Goal: Information Seeking & Learning: Learn about a topic

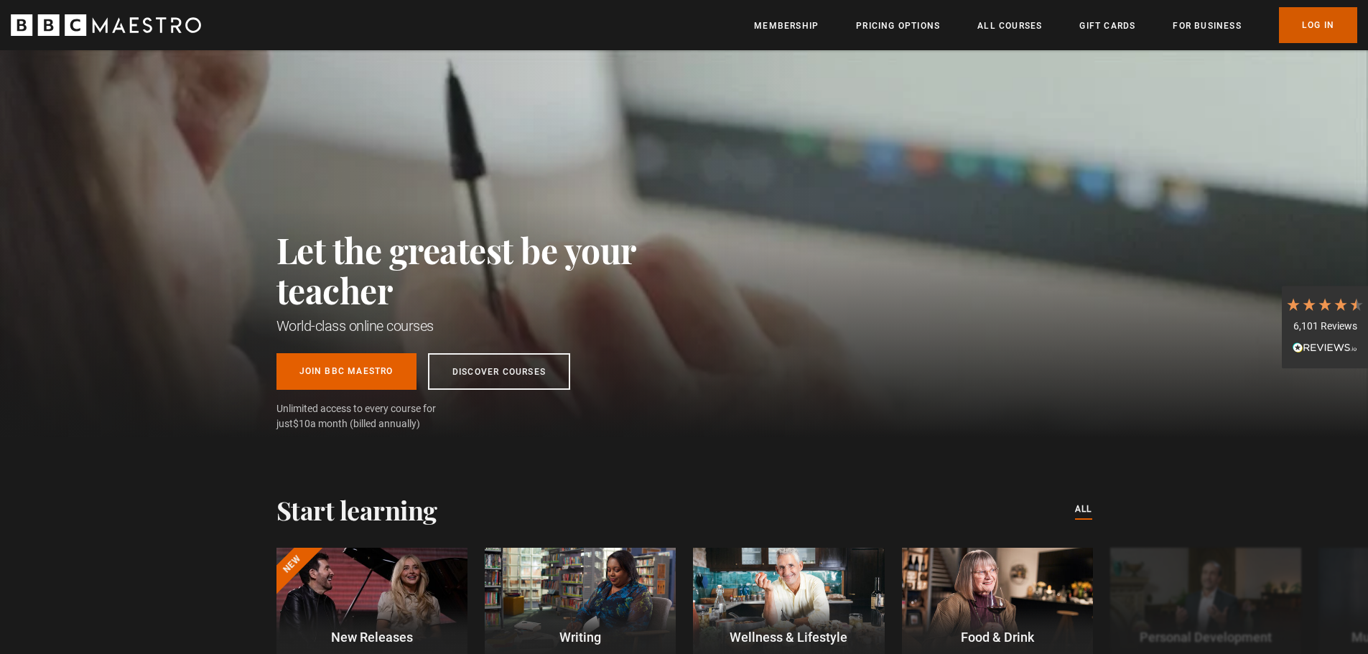
click at [1330, 23] on link "Log In" at bounding box center [1318, 25] width 78 height 36
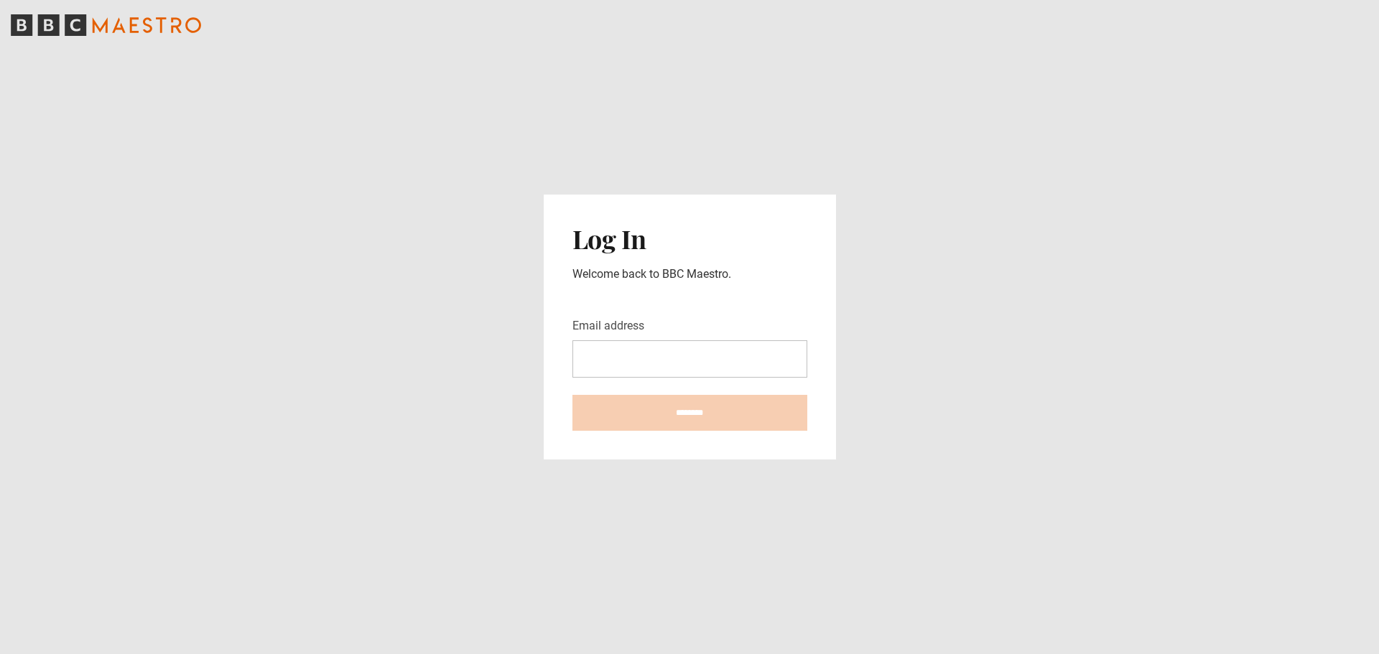
click at [788, 654] on com-1password-button at bounding box center [689, 654] width 1379 height 0
type input "**********"
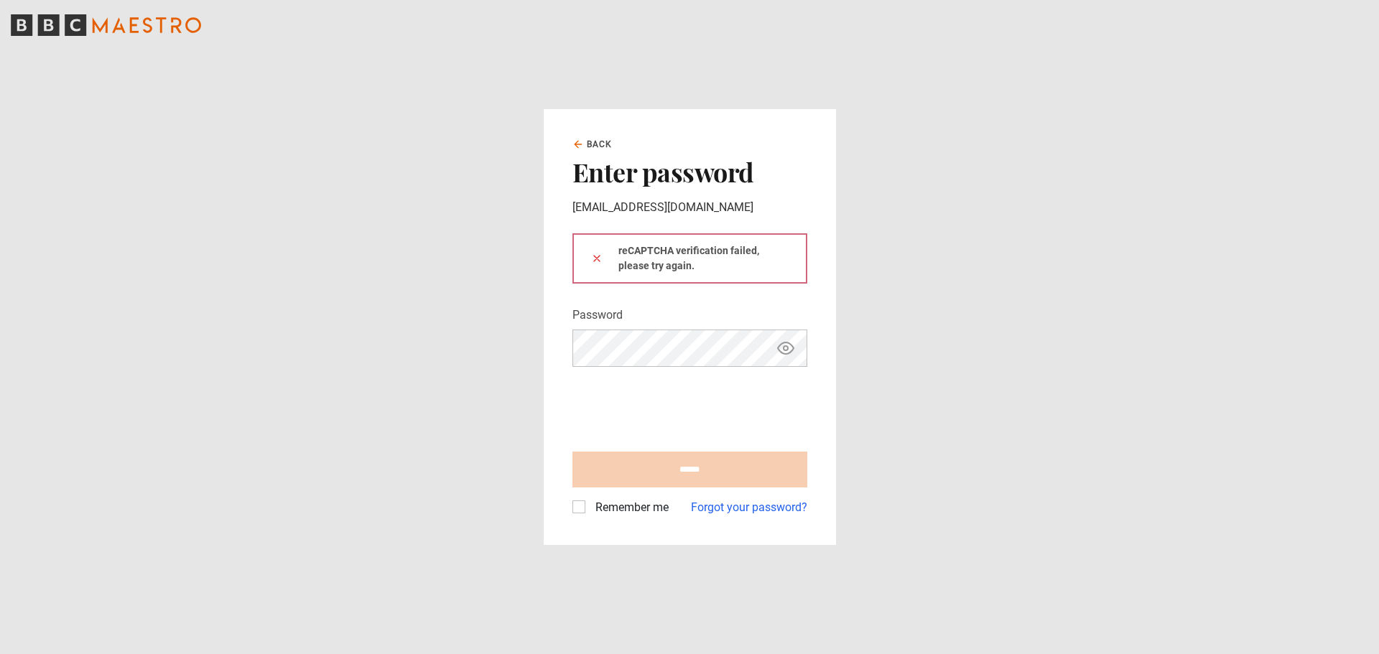
type input "**********"
click at [631, 513] on label "Remember me" at bounding box center [629, 507] width 79 height 17
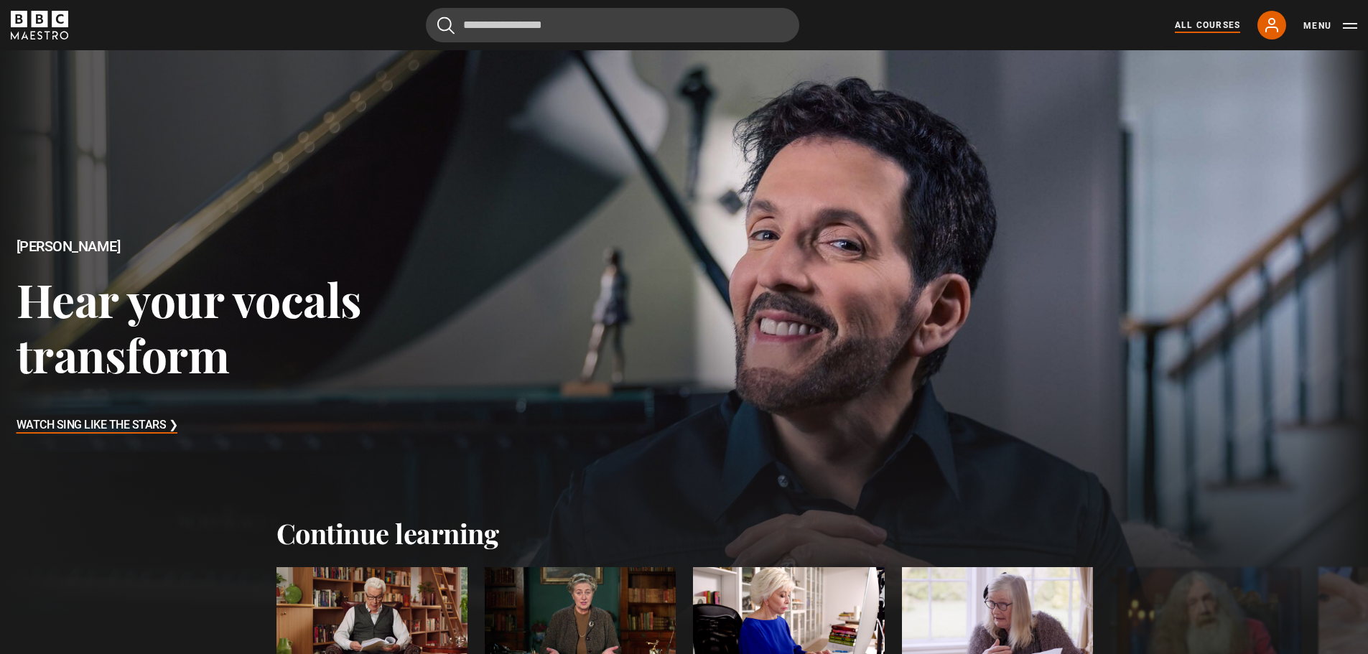
click at [1220, 22] on link "All Courses" at bounding box center [1207, 25] width 65 height 13
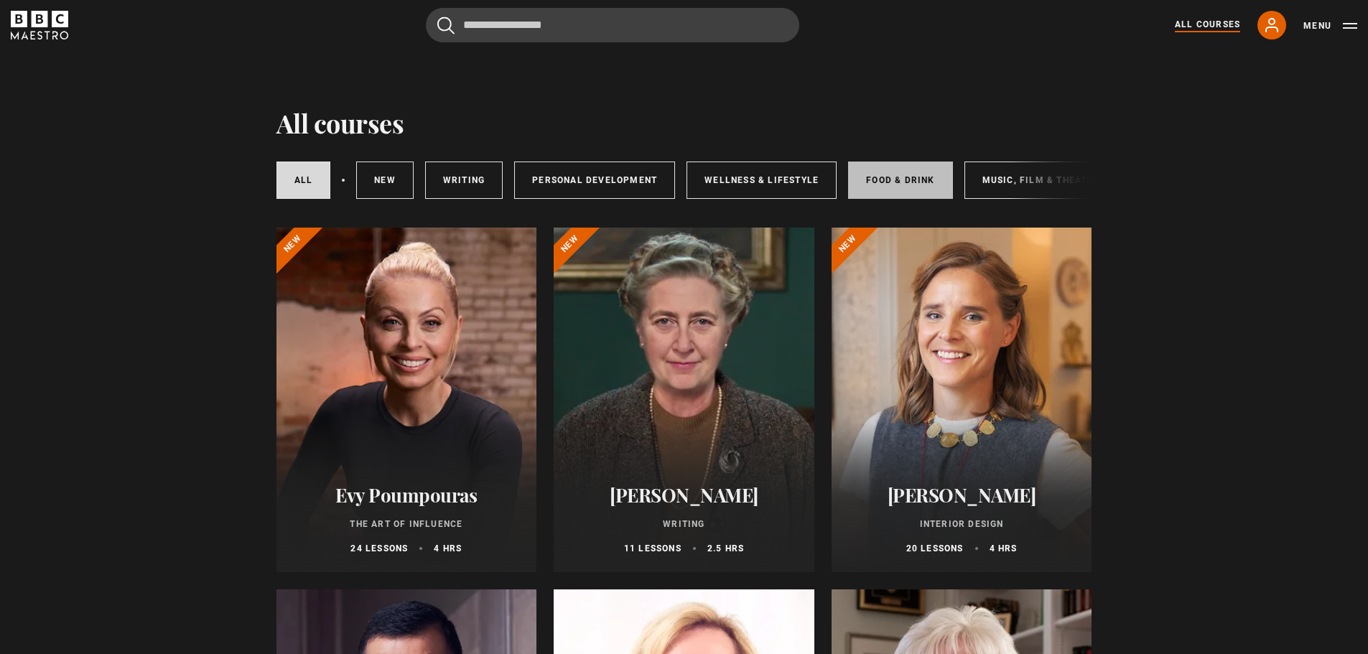
click at [927, 182] on link "Food & Drink" at bounding box center [900, 180] width 104 height 37
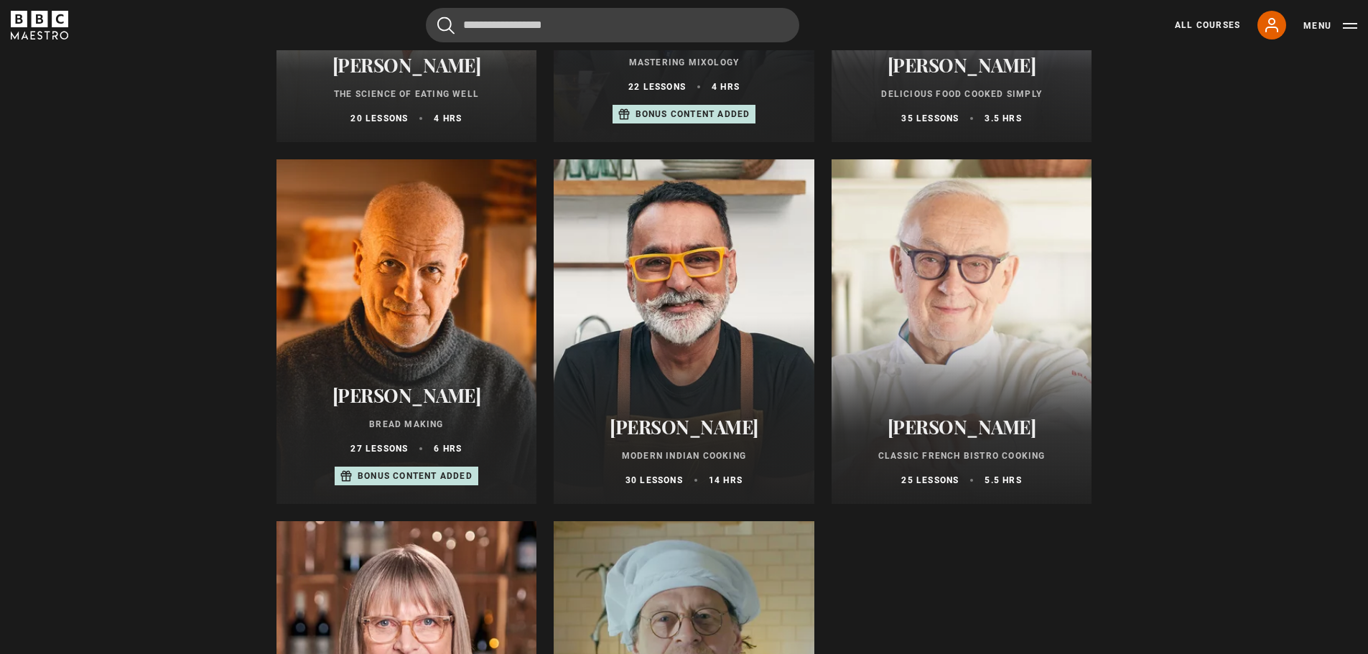
scroll to position [429, 0]
click at [417, 326] on div at bounding box center [407, 332] width 261 height 345
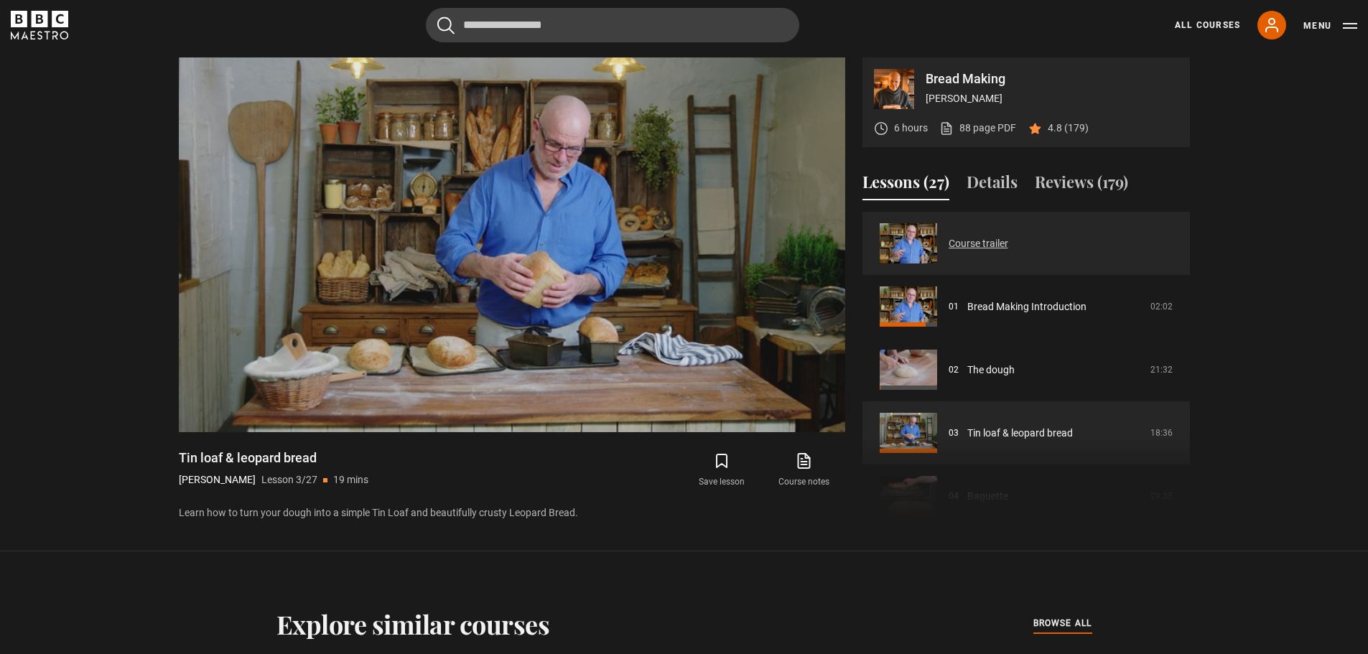
click at [949, 238] on link "Course trailer" at bounding box center [979, 243] width 60 height 15
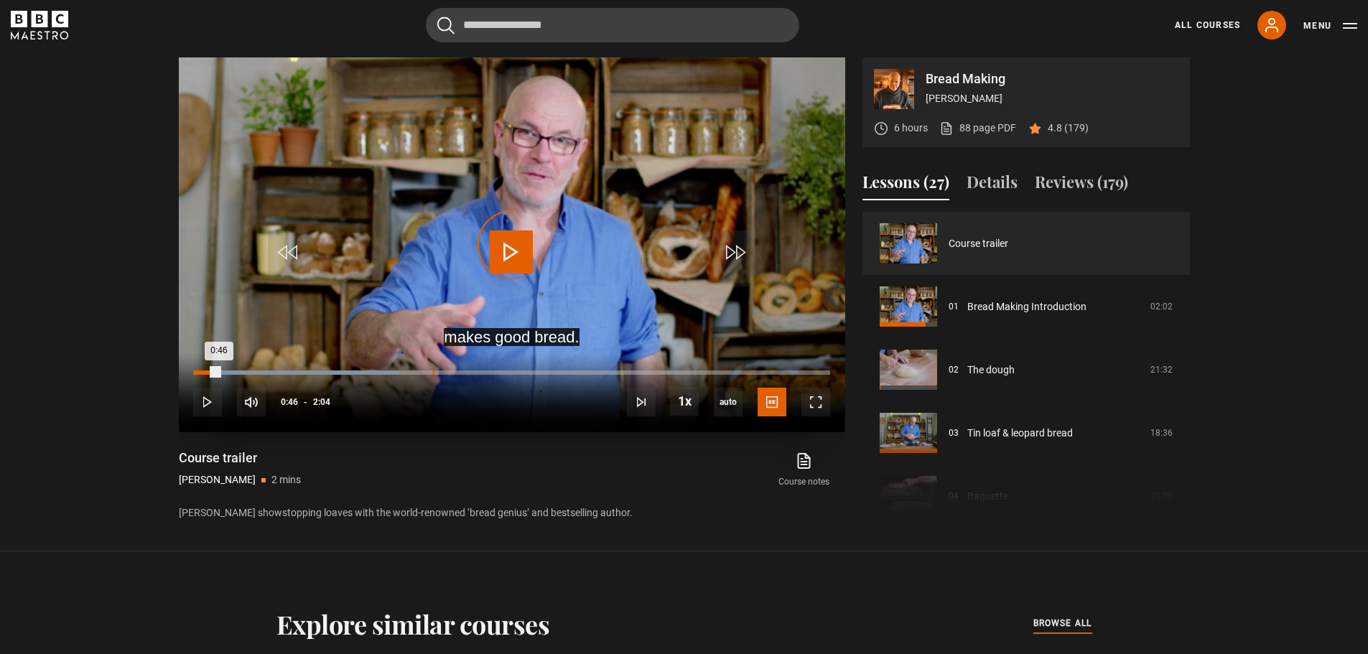
click at [431, 373] on div "Loaded : 32.26% 0:46 0:46" at bounding box center [511, 373] width 636 height 4
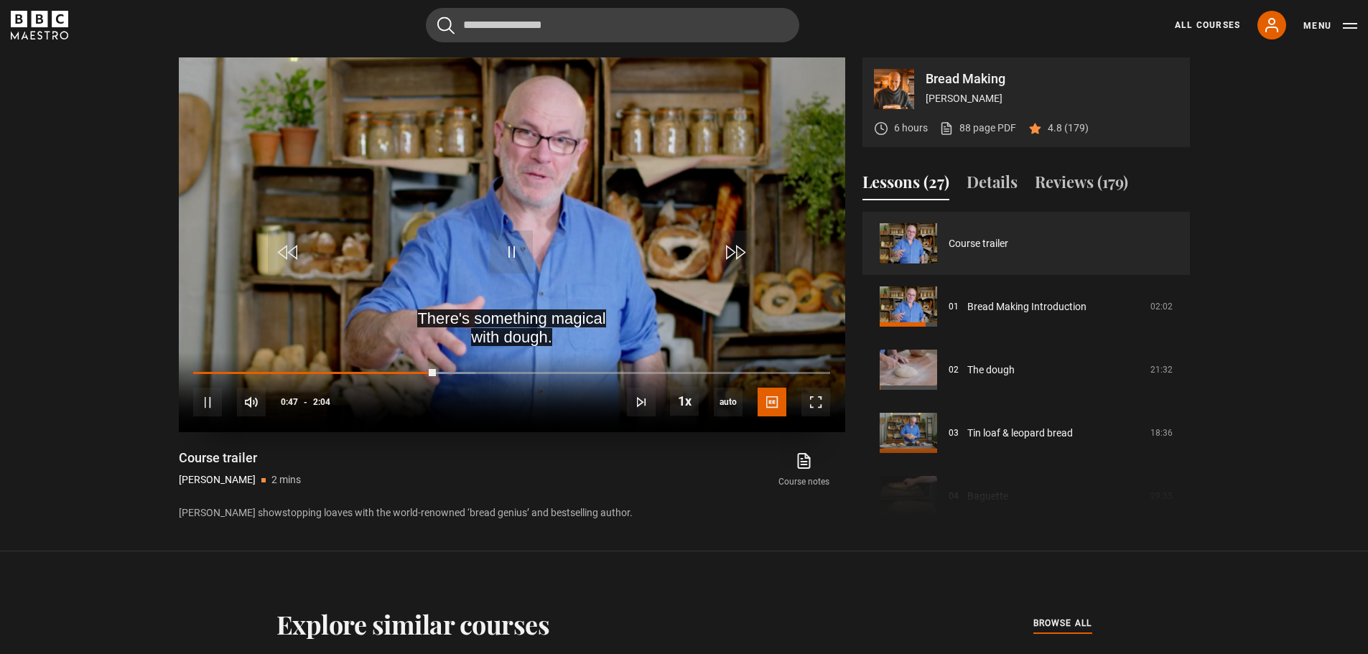
click at [529, 376] on div "10s Skip Back 10 seconds Pause 10s Skip Forward 10 seconds Loaded : 44.35% 0:50…" at bounding box center [512, 393] width 666 height 80
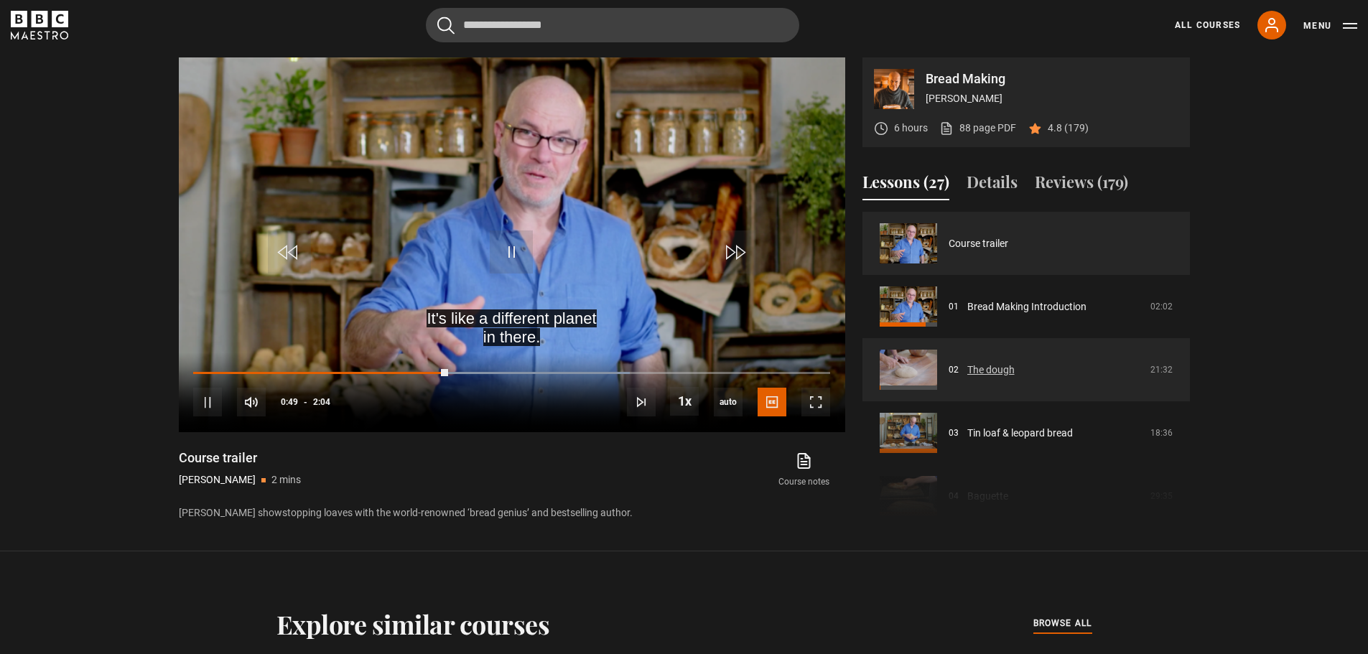
click at [967, 370] on link "The dough" at bounding box center [990, 370] width 47 height 15
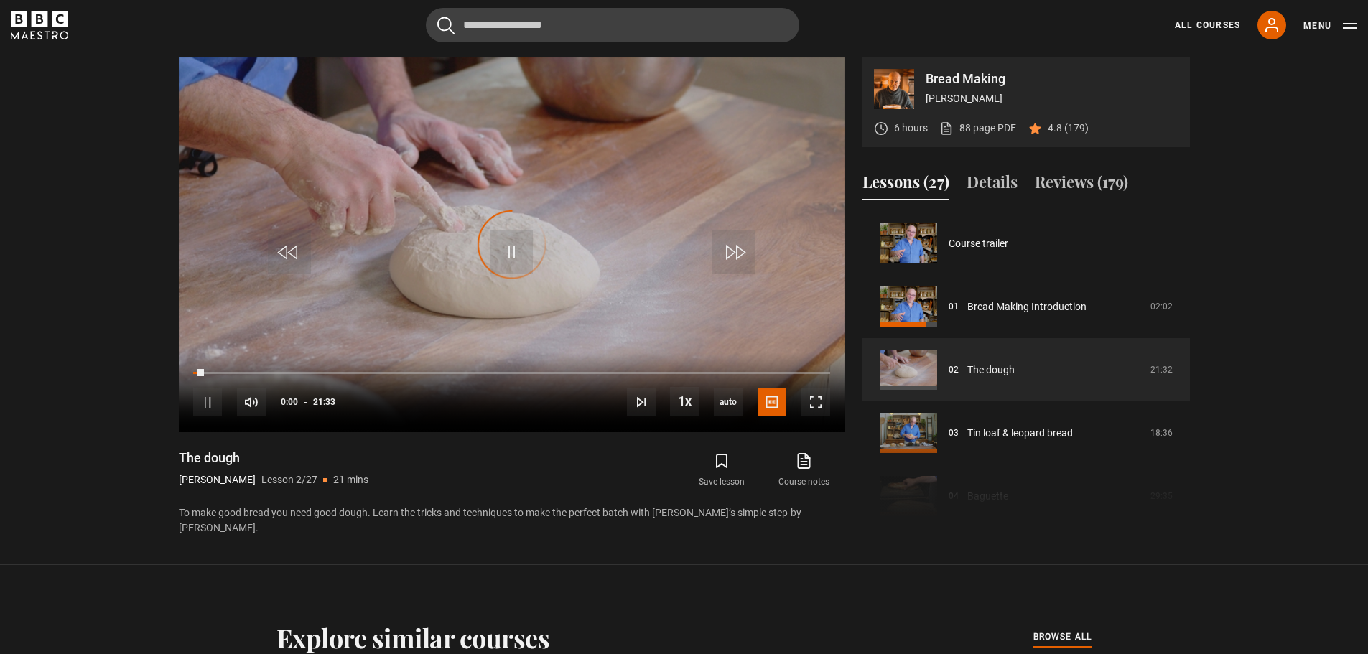
scroll to position [63, 0]
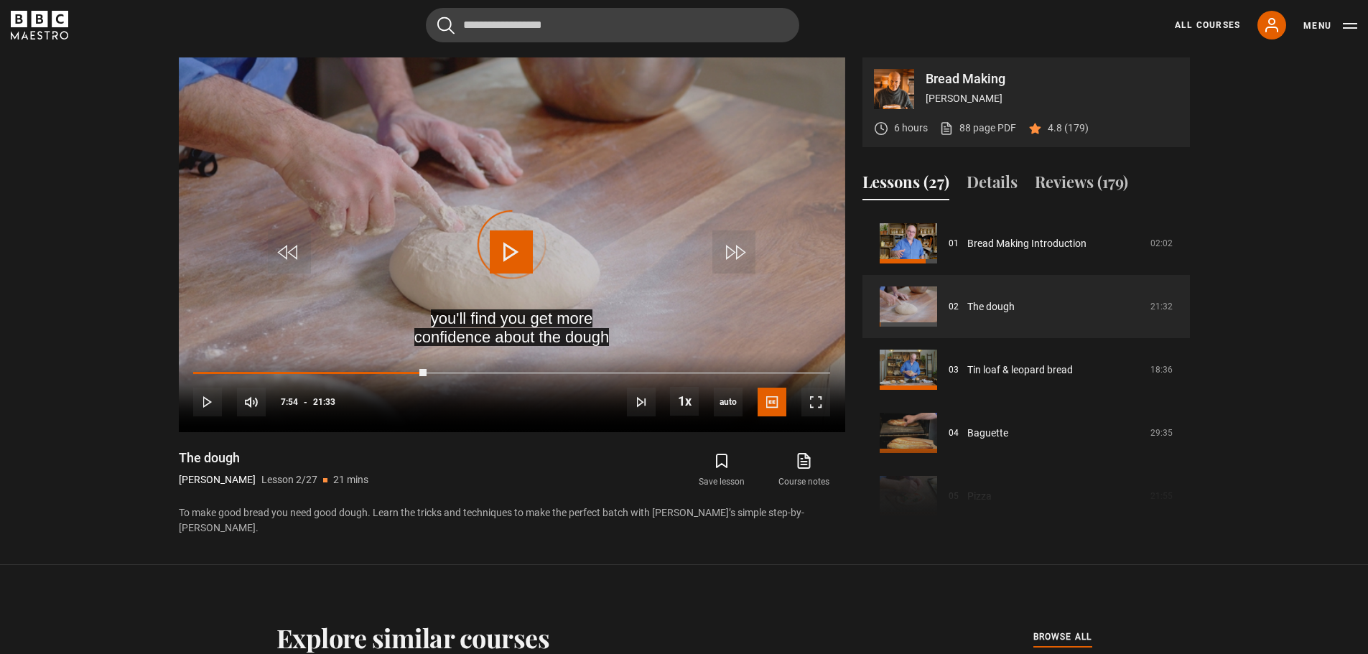
click at [427, 372] on div "Loaded : 1.93% 07:54" at bounding box center [511, 373] width 636 height 3
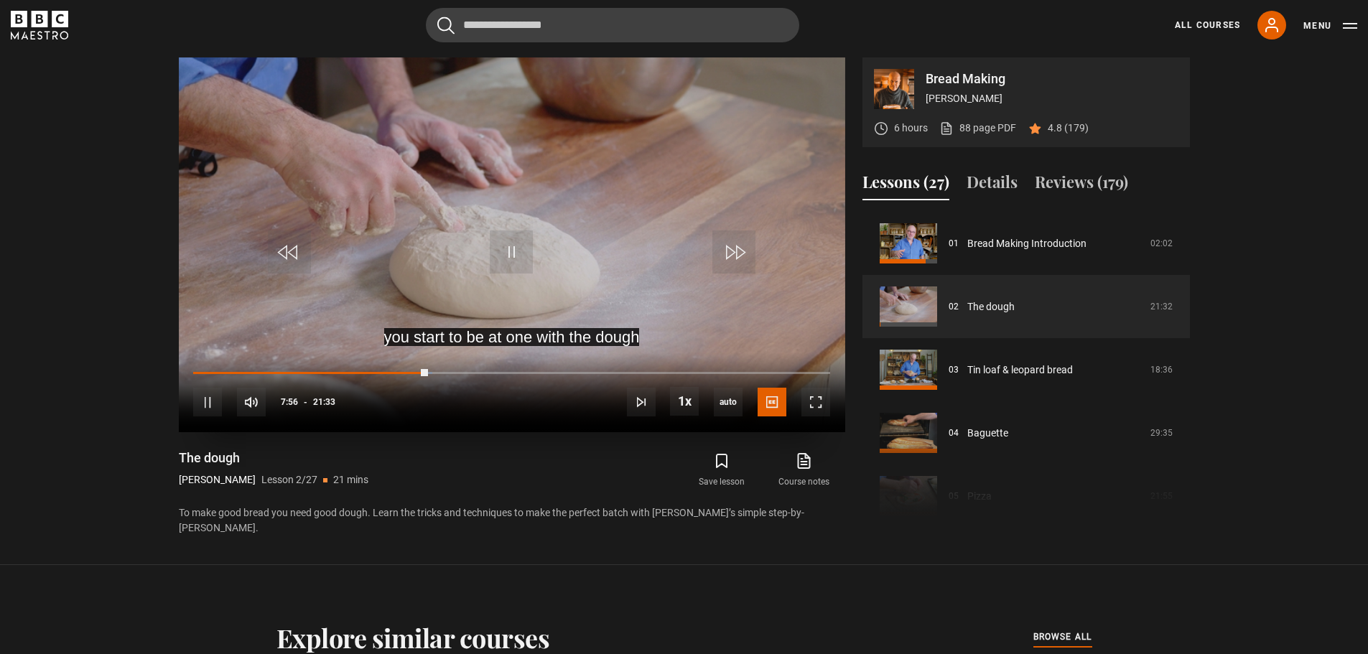
click at [570, 369] on div "10s Skip Back 10 seconds Pause 10s Skip Forward 10 seconds Loaded : 37.51% 07:5…" at bounding box center [512, 393] width 666 height 80
click at [570, 372] on div "Loaded : 38.28% 12:44 07:57" at bounding box center [511, 373] width 636 height 4
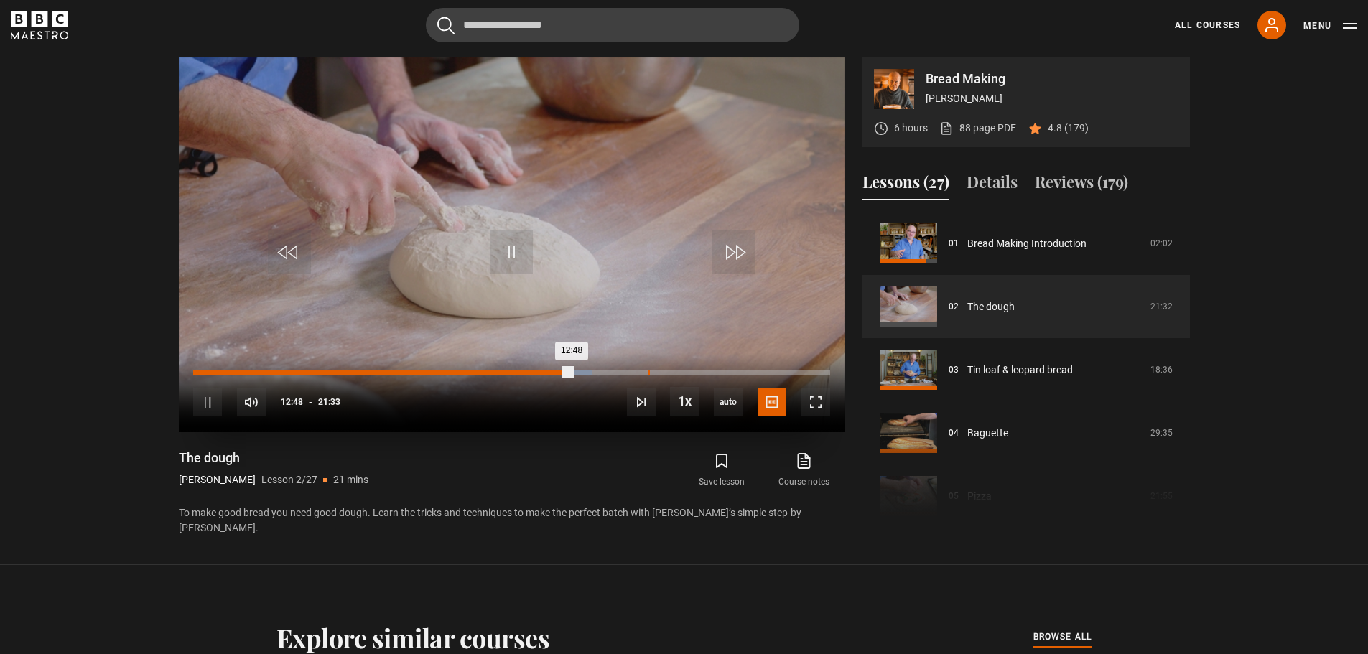
click at [648, 371] on div "15:23" at bounding box center [649, 373] width 2 height 4
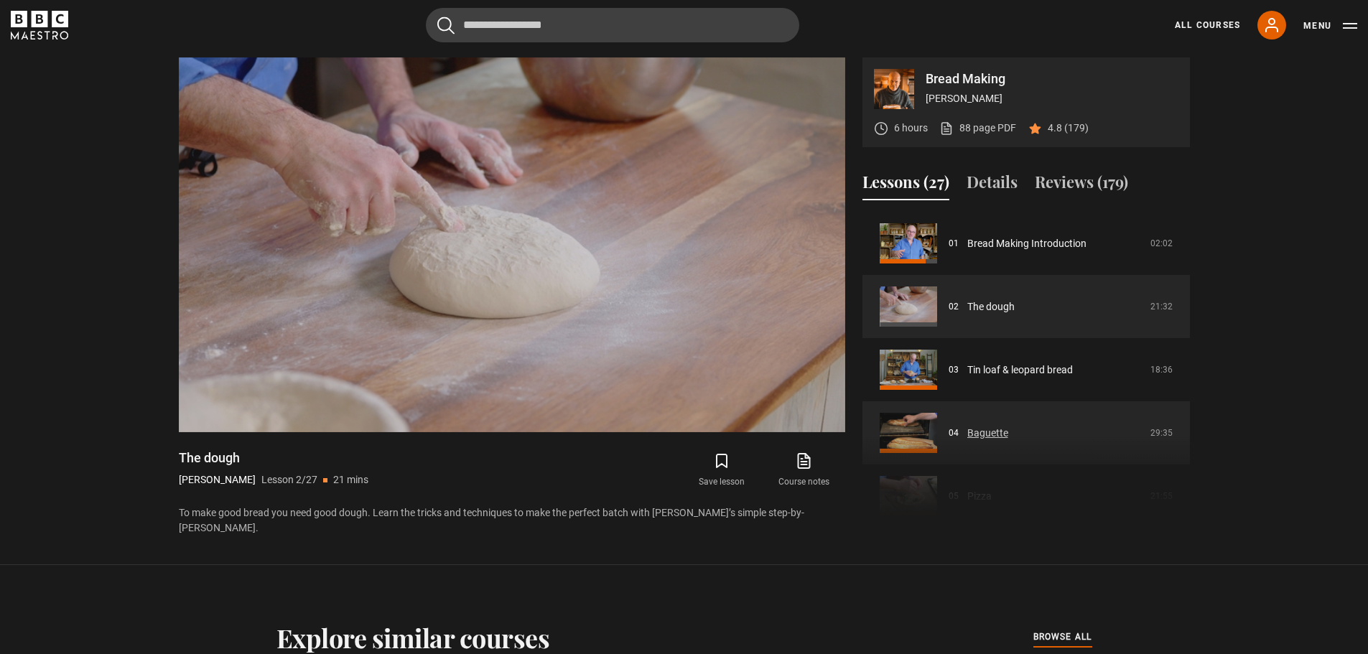
click at [967, 426] on link "Baguette" at bounding box center [987, 433] width 41 height 15
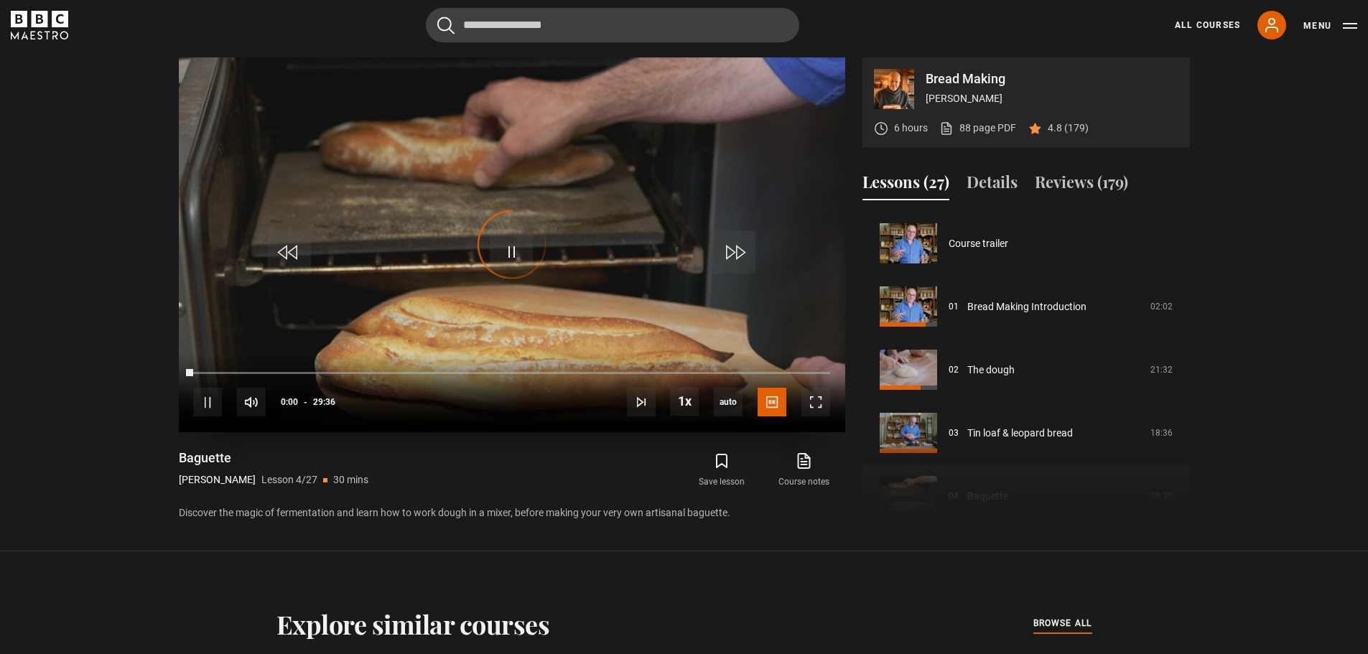
scroll to position [190, 0]
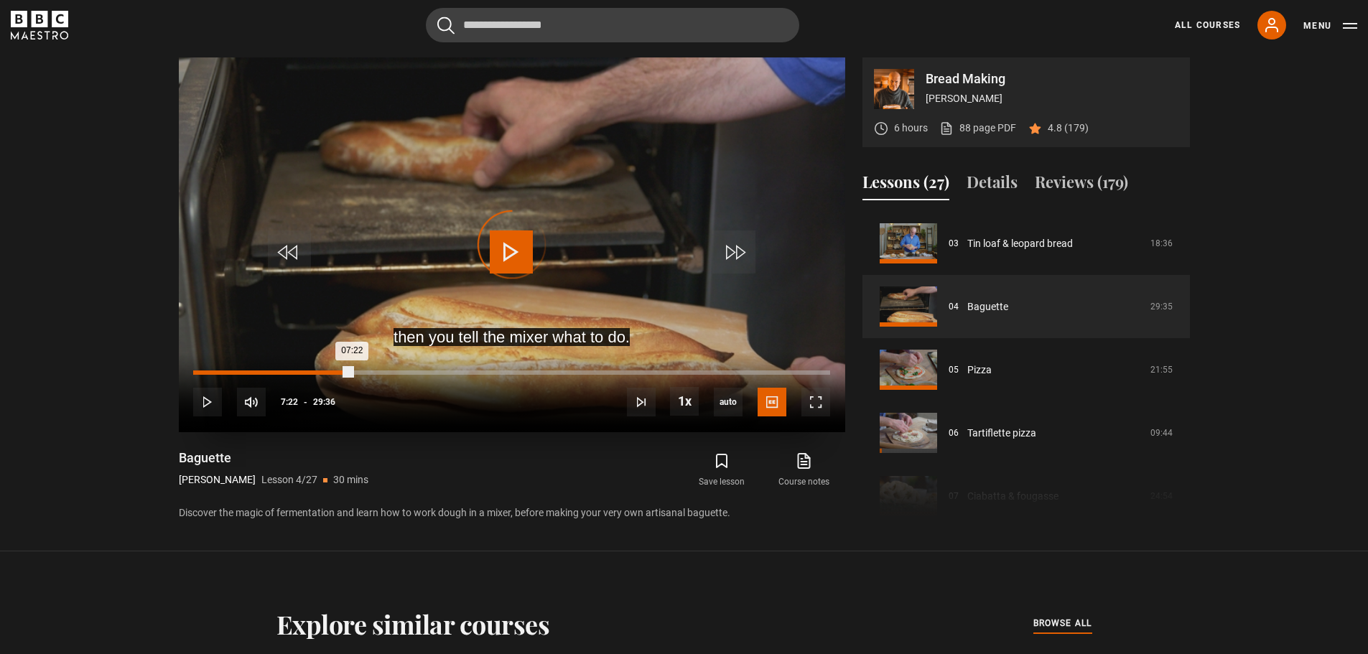
click at [352, 371] on div "Loaded : 2.53% 07:22 07:22" at bounding box center [511, 373] width 636 height 4
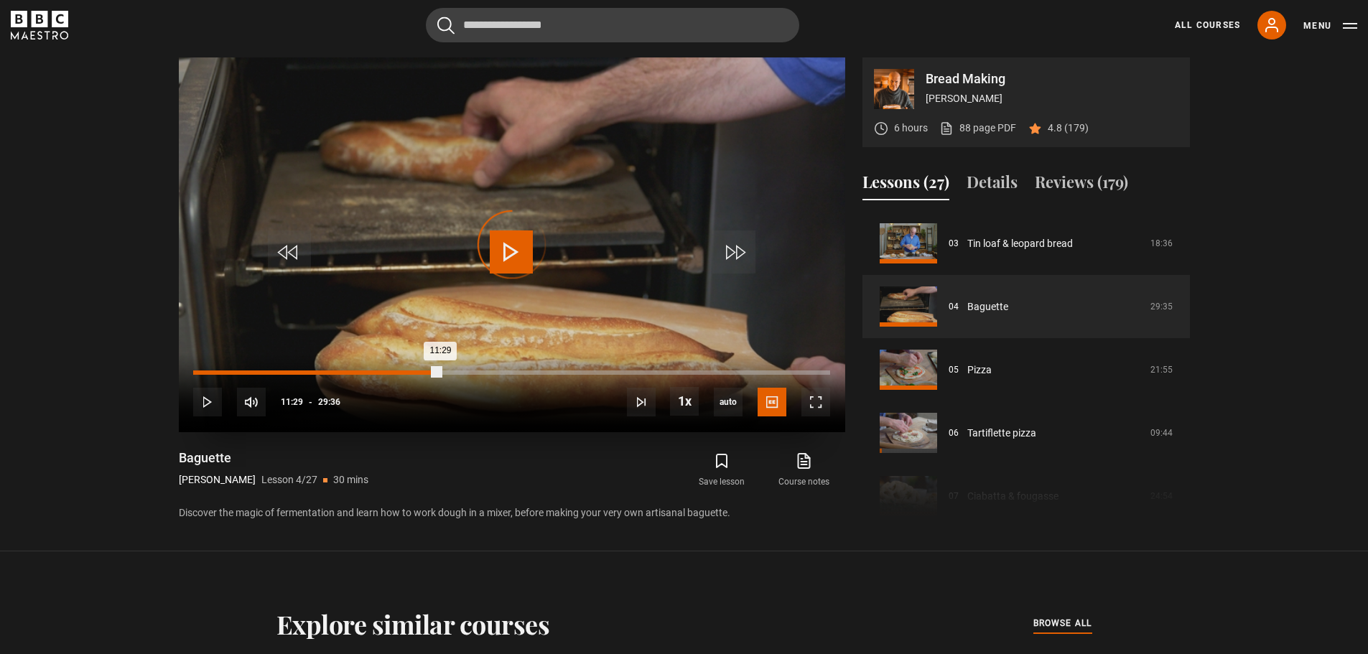
click at [440, 373] on div "Loaded : 25.62% 11:29 11:29" at bounding box center [511, 373] width 636 height 4
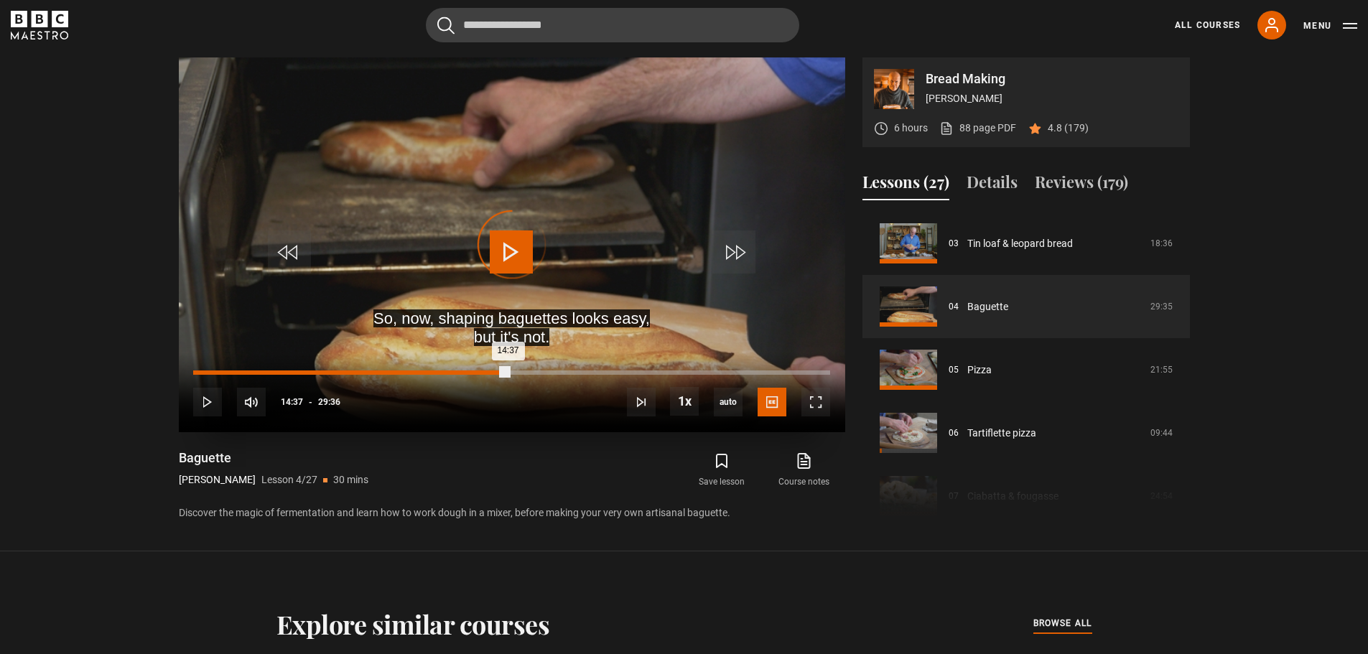
click at [508, 373] on div "Loaded : 39.13% 14:37 14:37" at bounding box center [511, 373] width 636 height 4
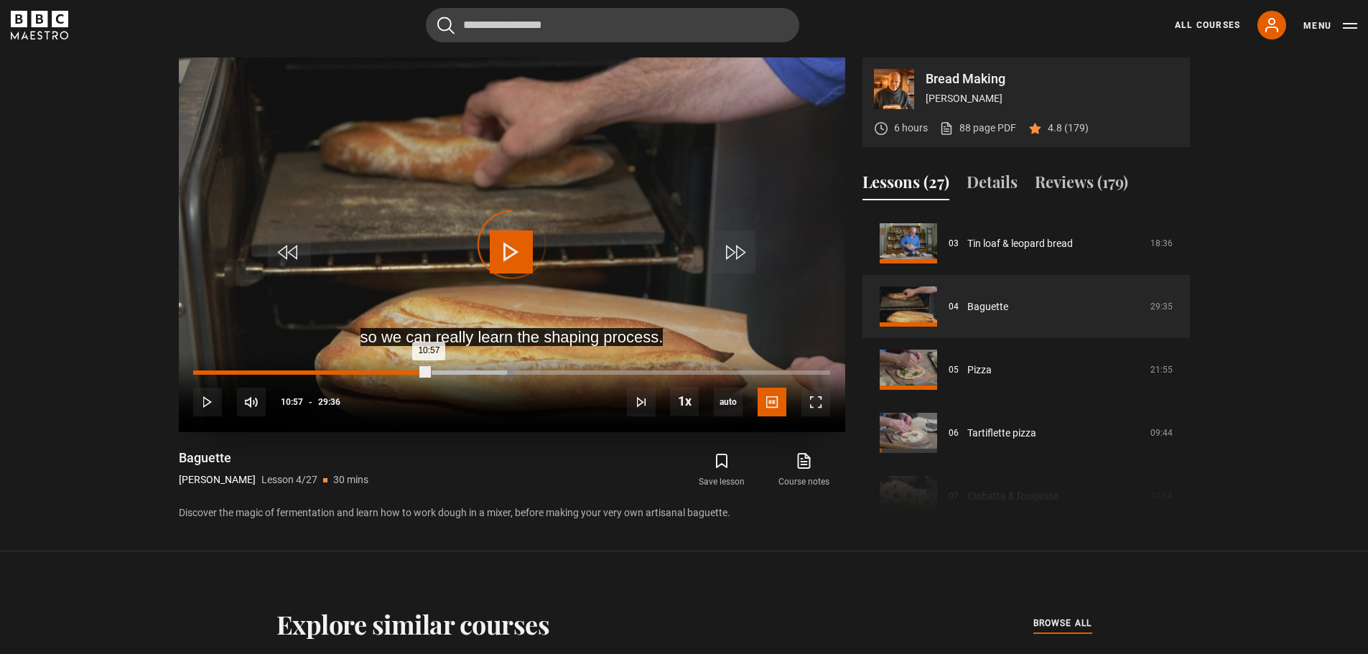
click at [429, 373] on div "10:57" at bounding box center [311, 373] width 236 height 4
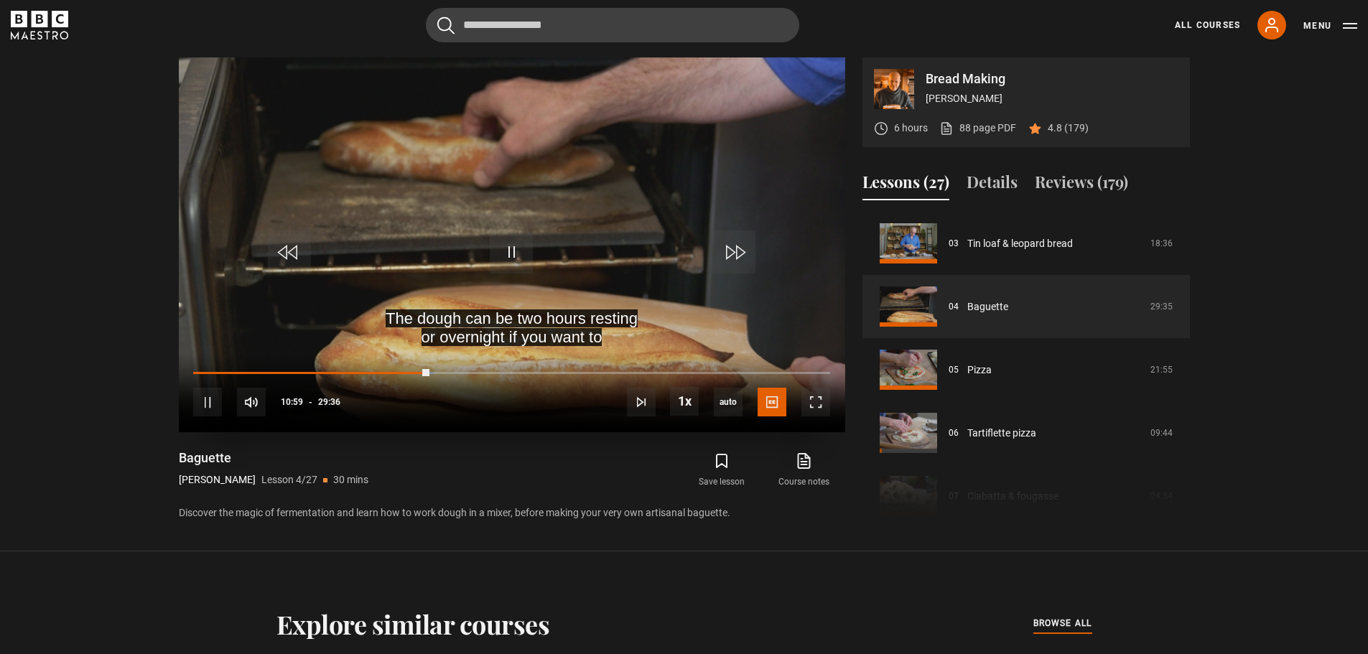
click at [511, 223] on video "Video Player" at bounding box center [512, 244] width 666 height 375
click at [510, 245] on span "Video Player" at bounding box center [511, 252] width 43 height 43
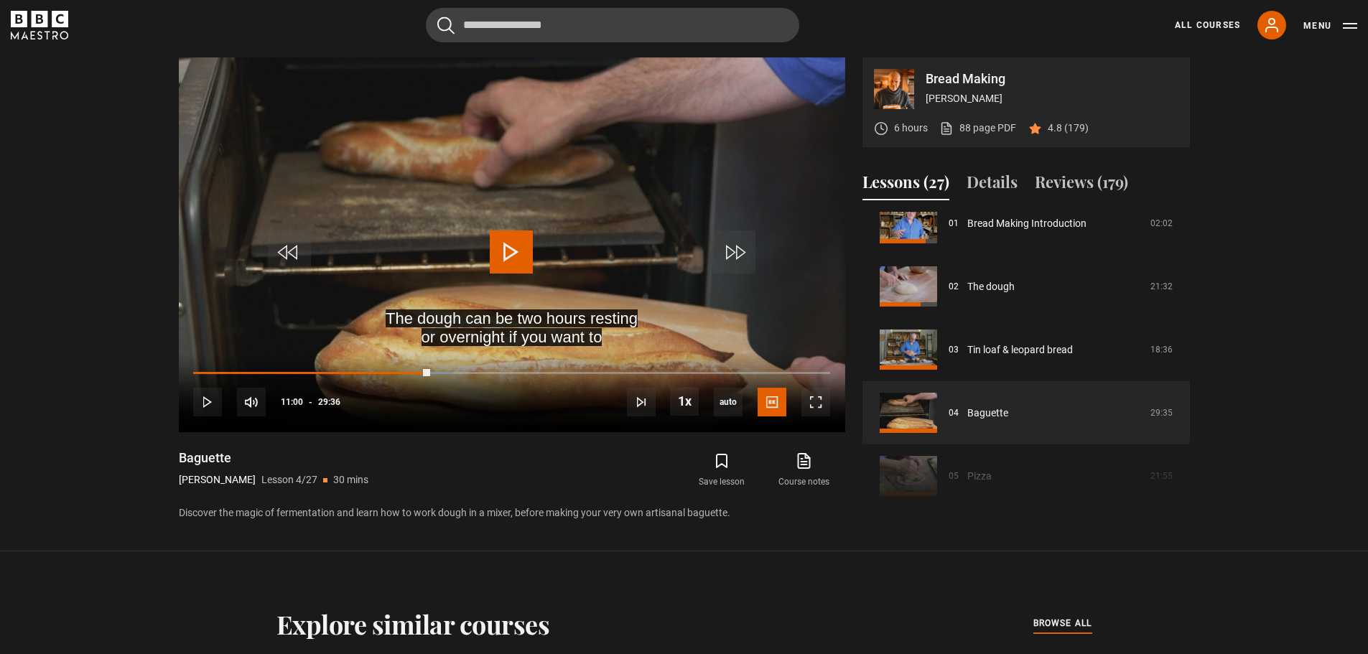
scroll to position [0, 0]
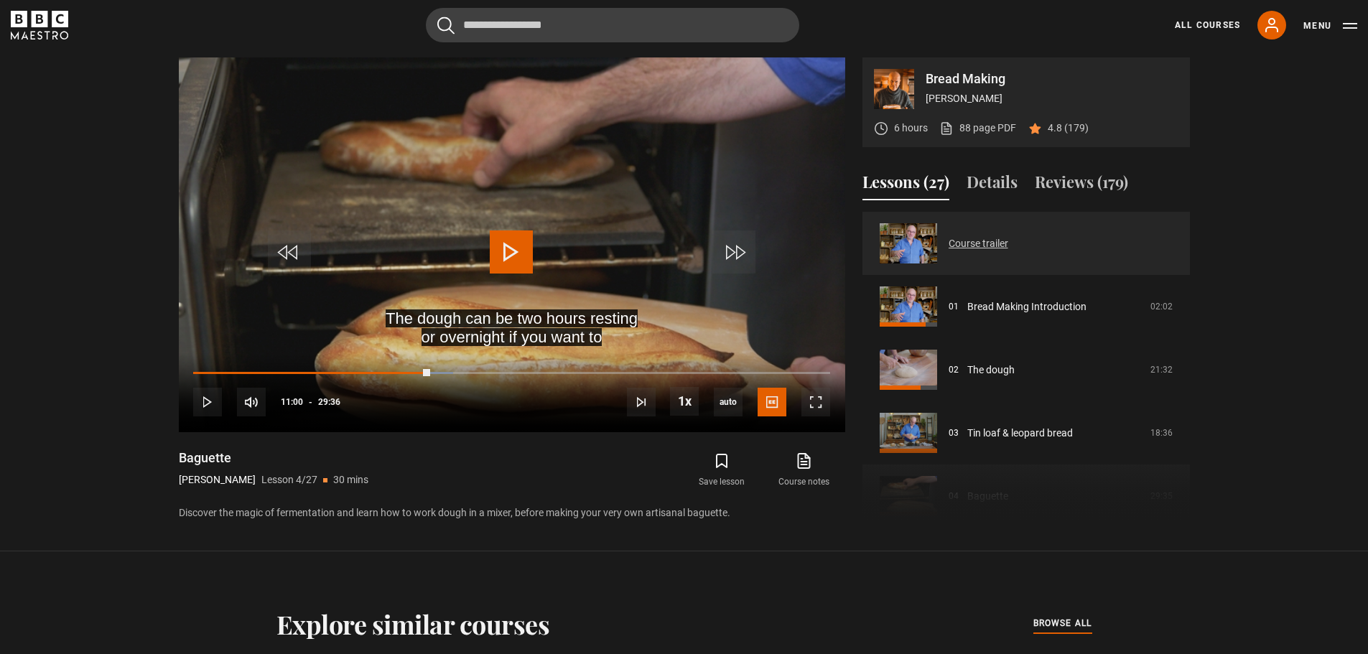
click at [1008, 237] on link "Course trailer" at bounding box center [979, 243] width 60 height 15
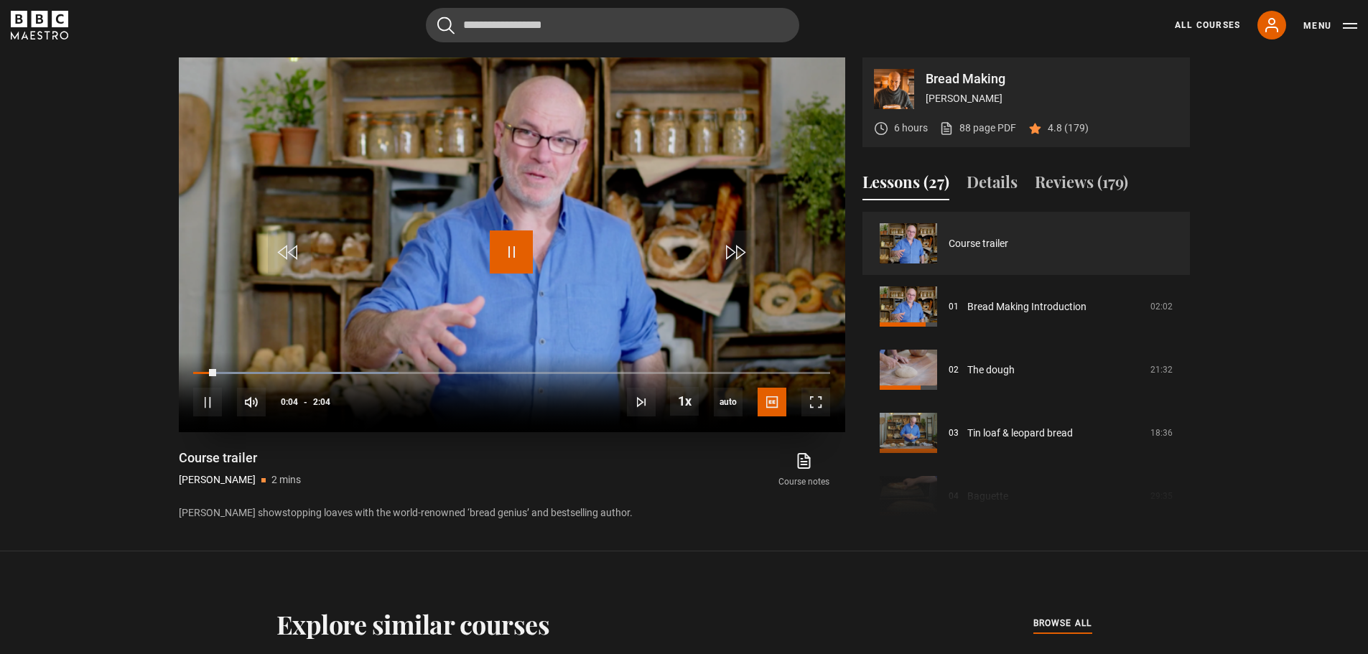
click at [510, 251] on span "Video Player" at bounding box center [511, 252] width 43 height 43
drag, startPoint x: 211, startPoint y: 371, endPoint x: 190, endPoint y: 378, distance: 22.7
click at [190, 378] on div "10s Skip Back 10 seconds Play 10s Skip Forward 10 seconds Loaded : 32.26% 0:00 …" at bounding box center [512, 393] width 666 height 80
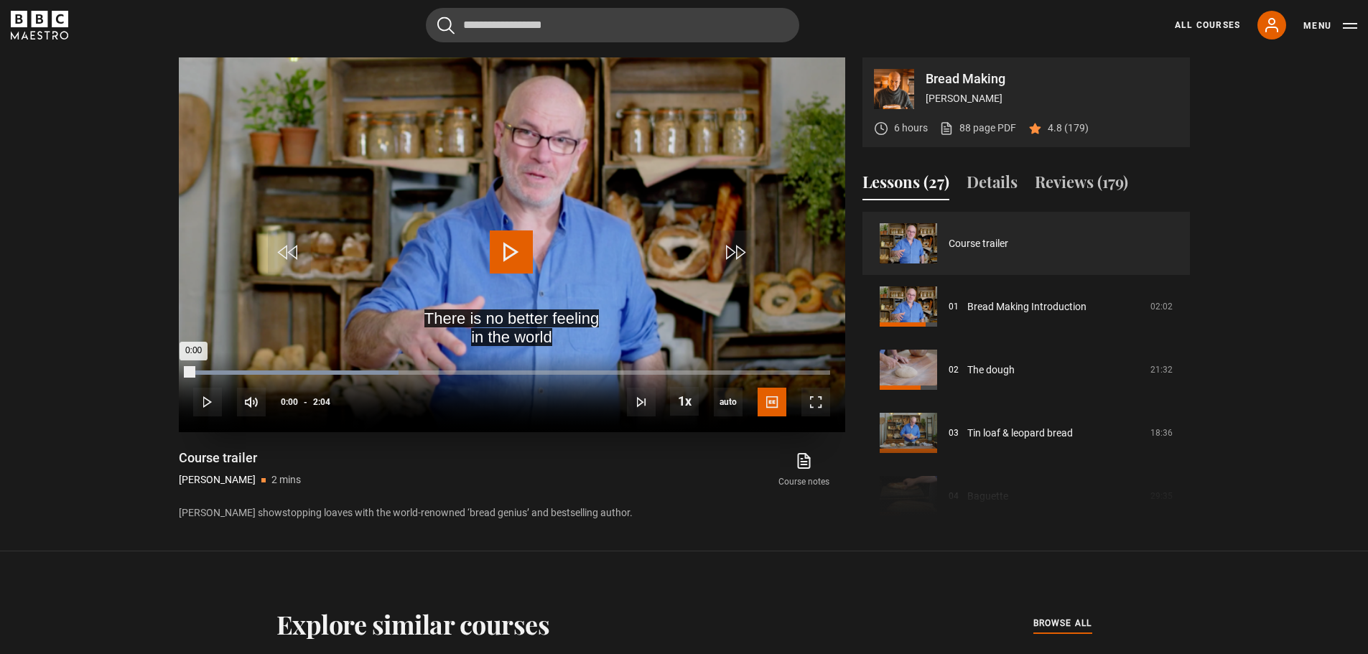
click at [193, 375] on div "0:00" at bounding box center [193, 373] width 0 height 4
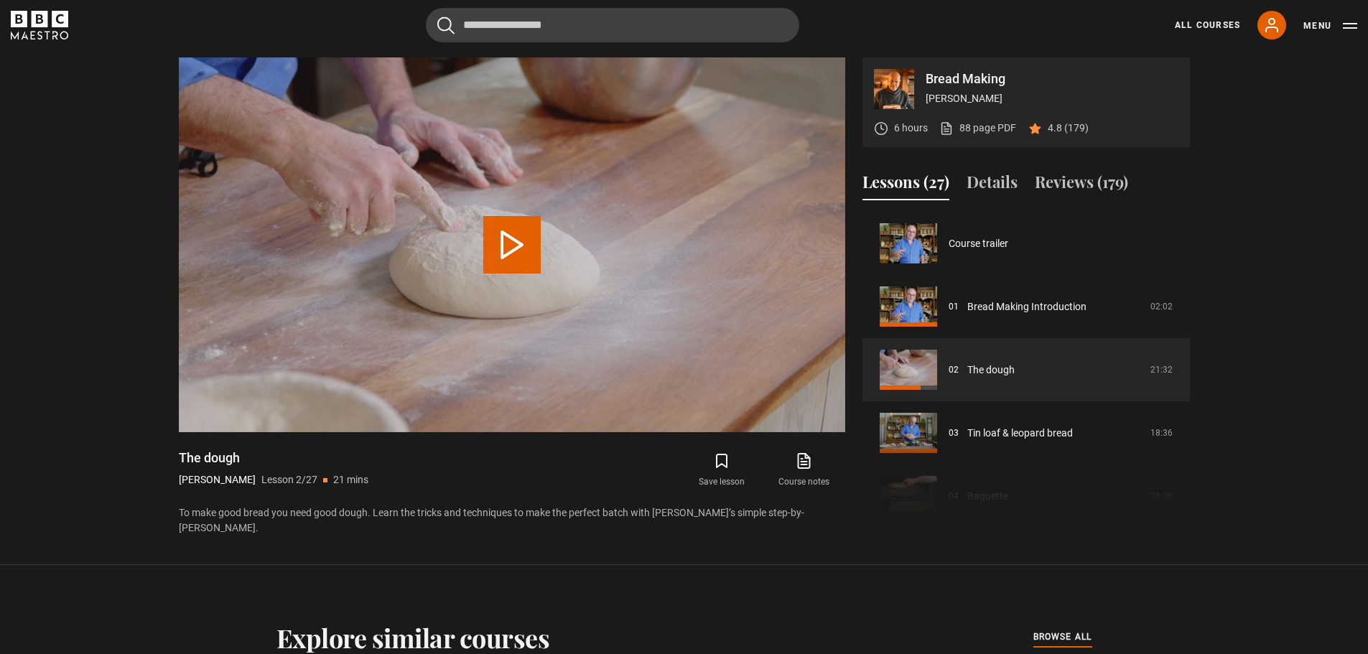
scroll to position [63, 0]
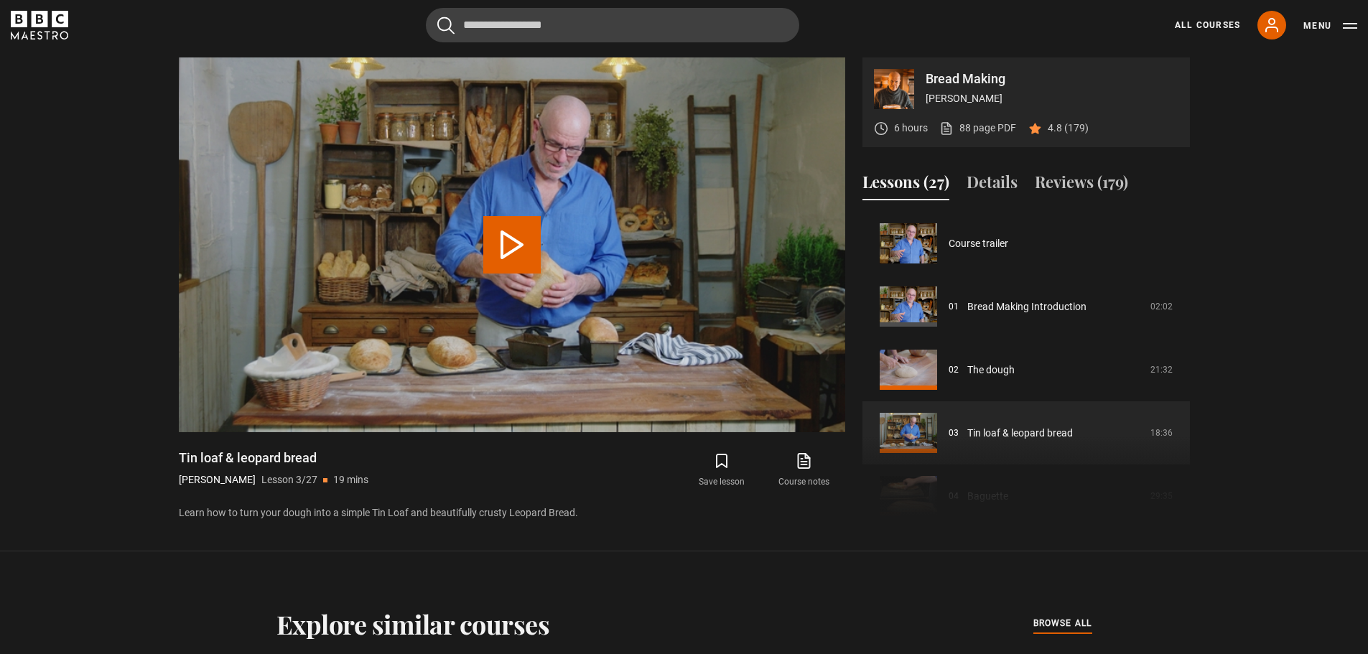
scroll to position [126, 0]
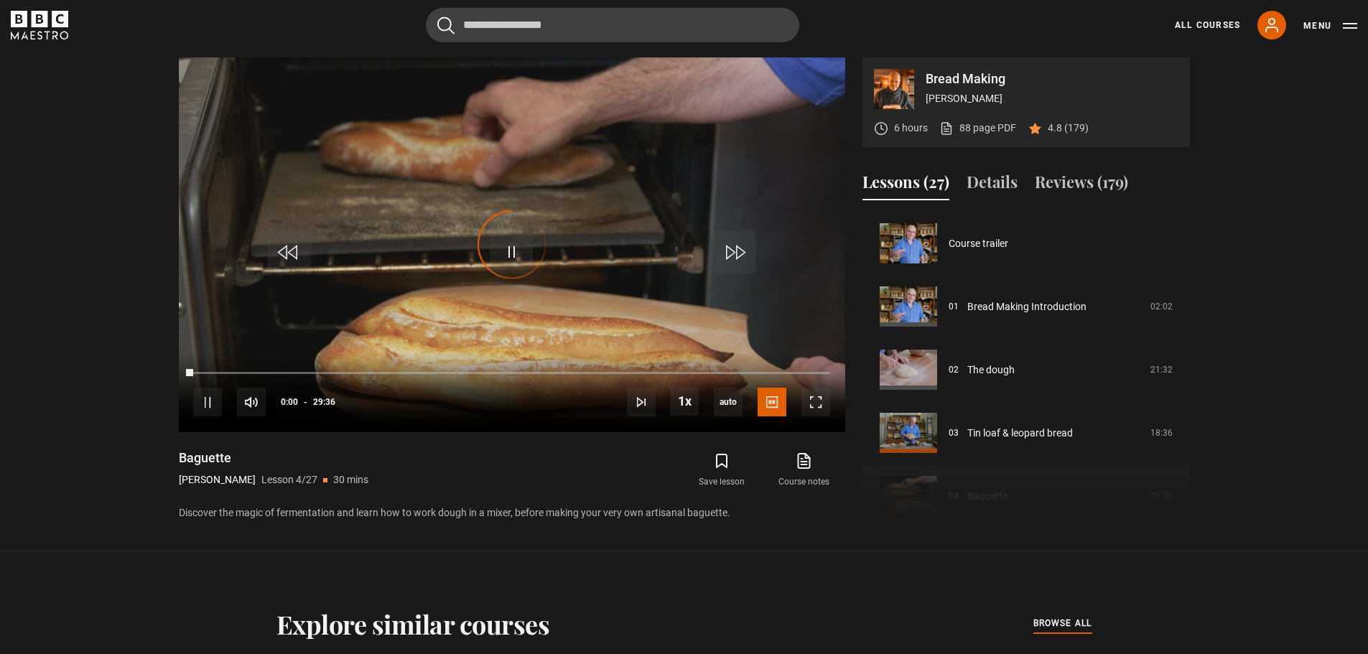
scroll to position [190, 0]
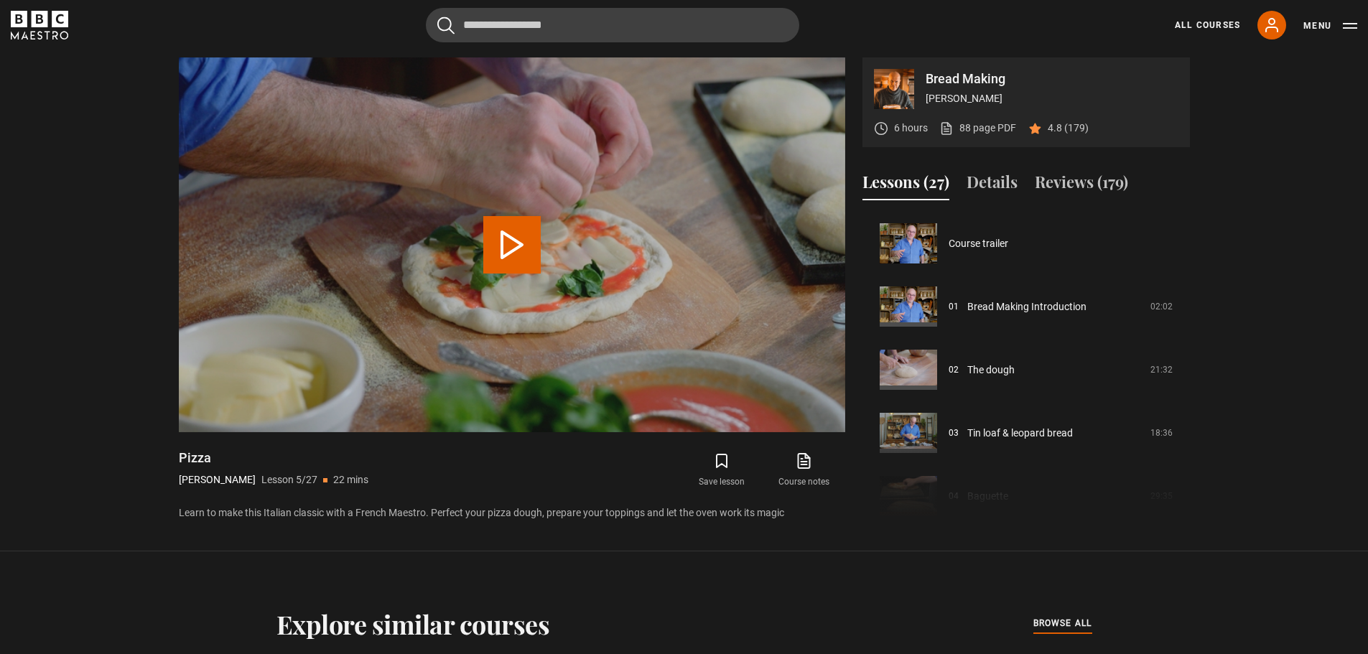
scroll to position [253, 0]
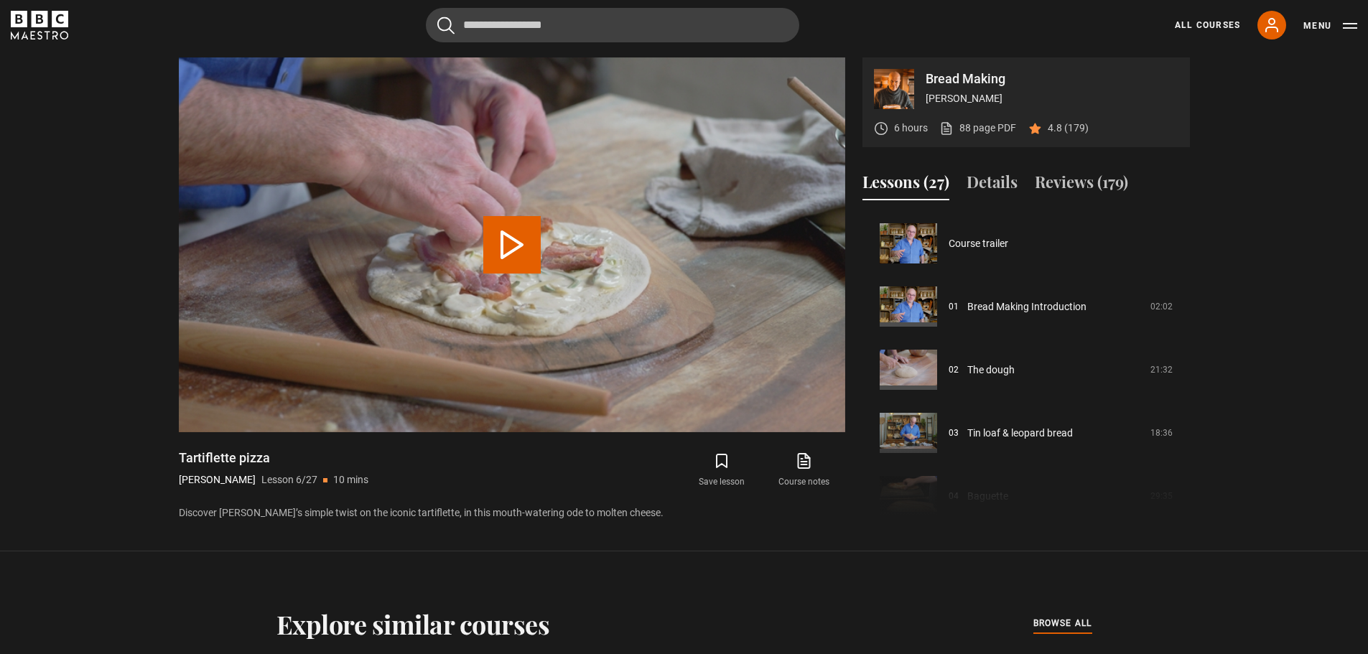
scroll to position [316, 0]
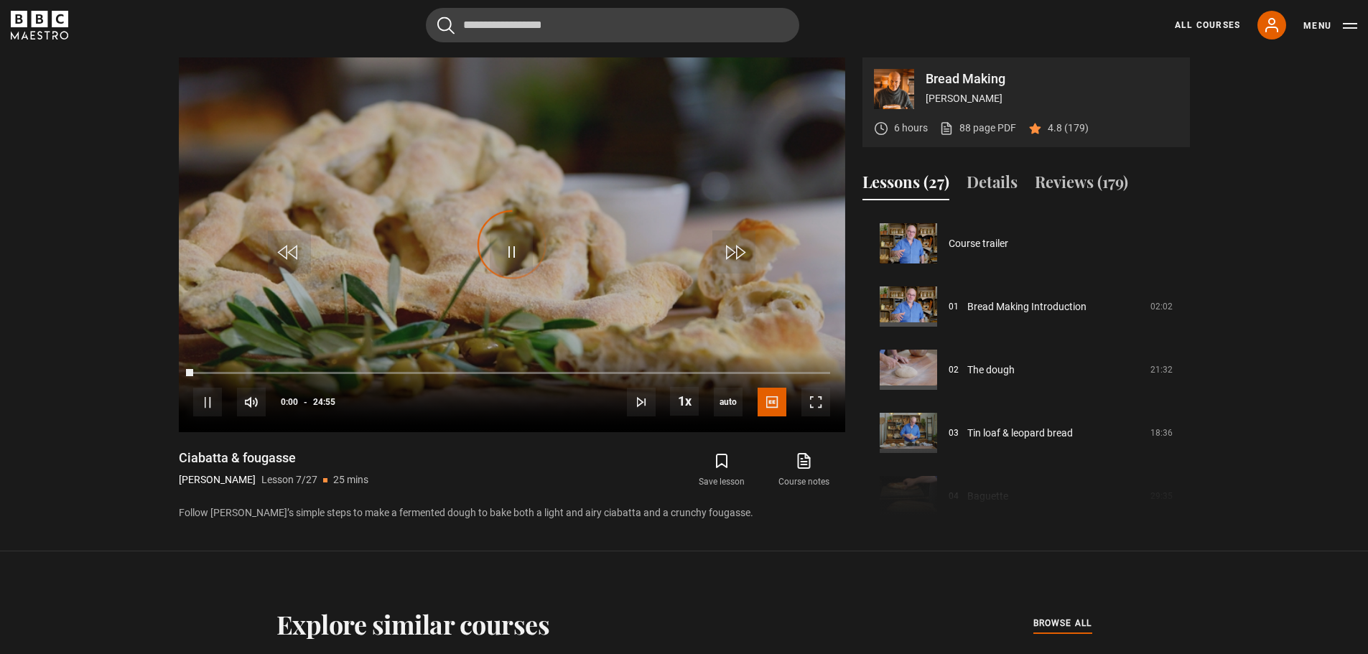
scroll to position [379, 0]
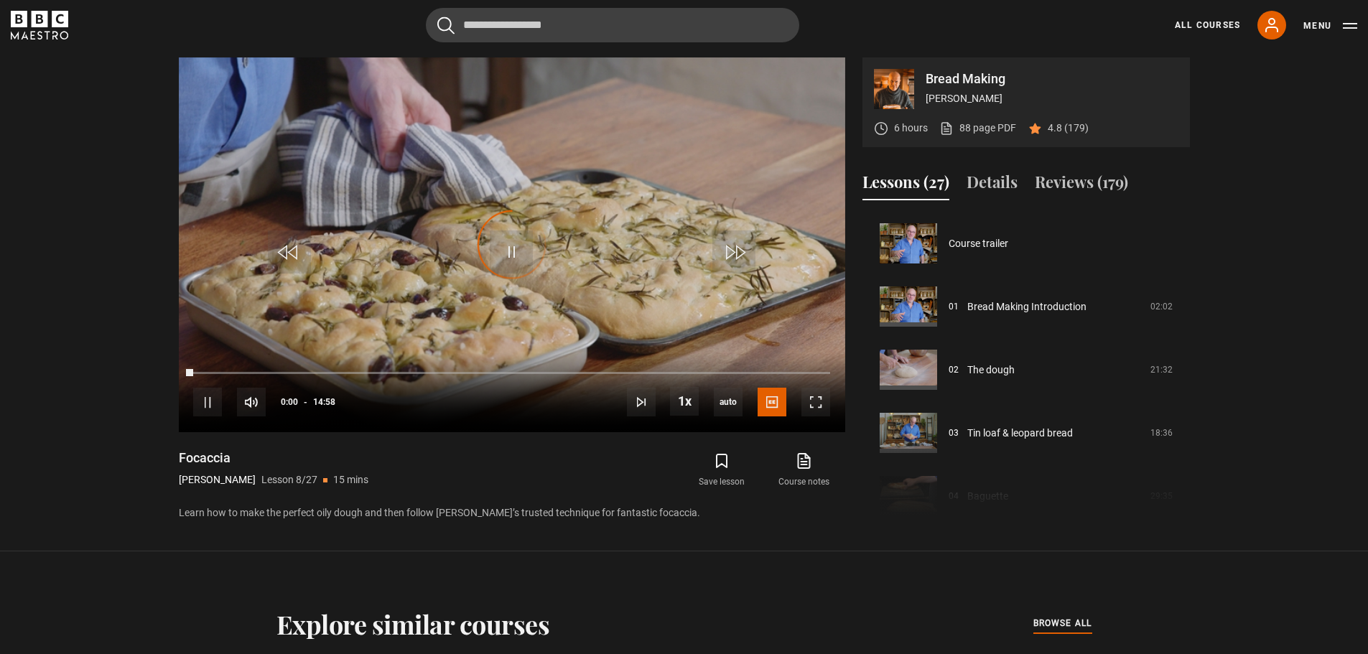
scroll to position [442, 0]
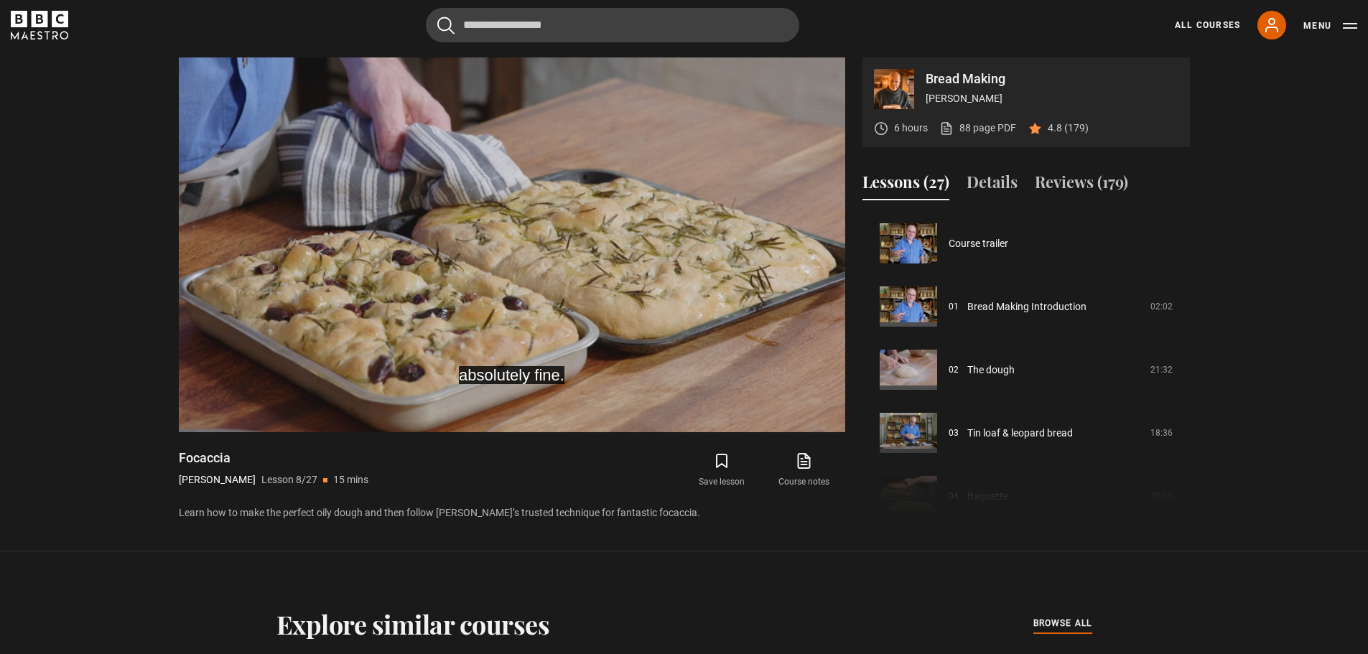
scroll to position [442, 0]
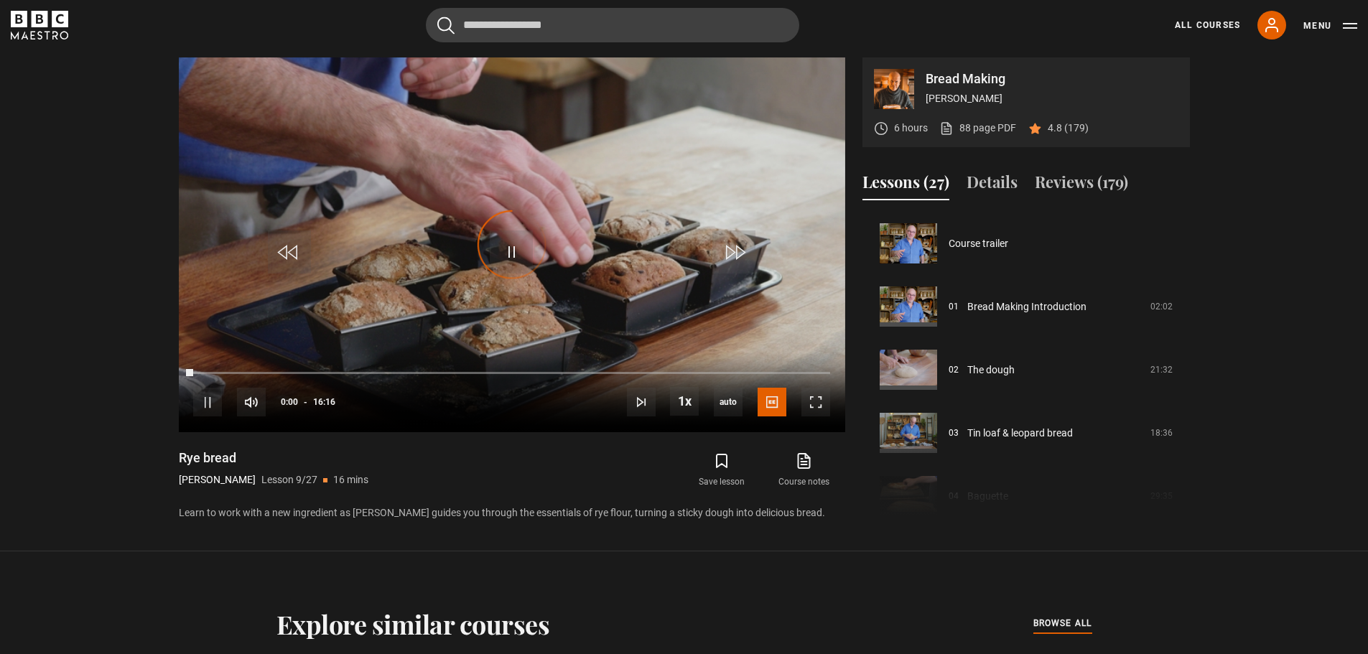
scroll to position [506, 0]
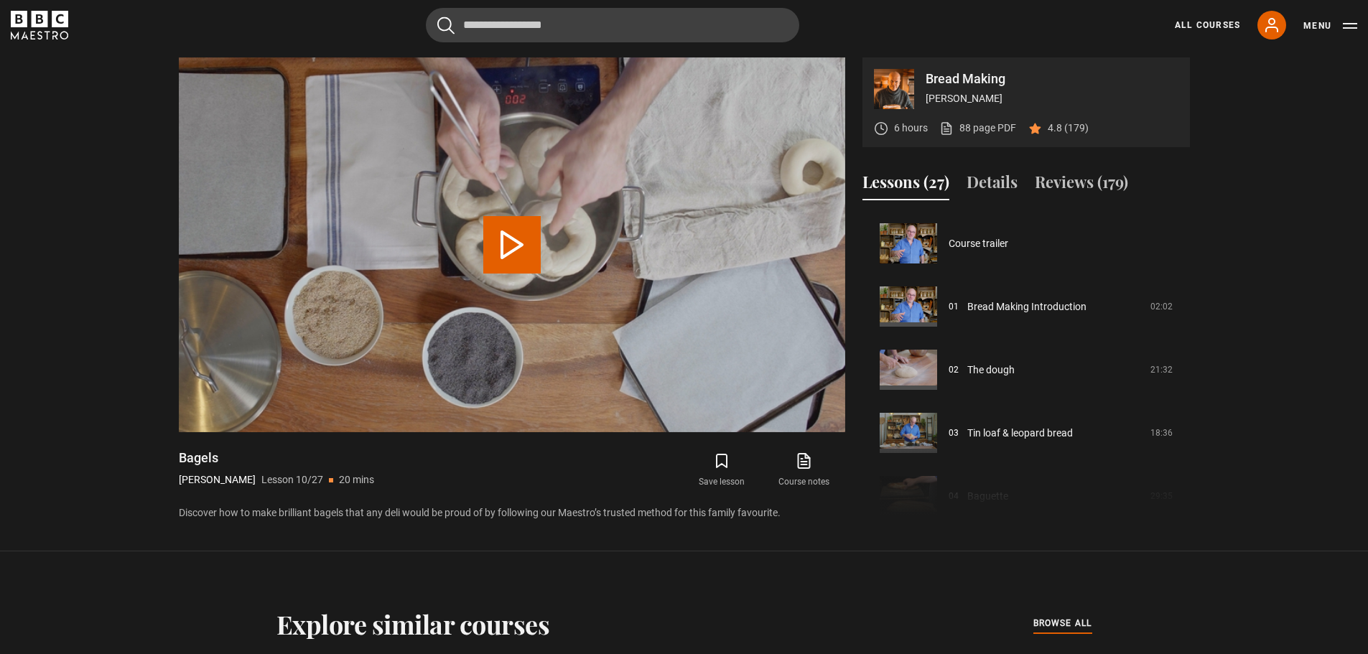
scroll to position [569, 0]
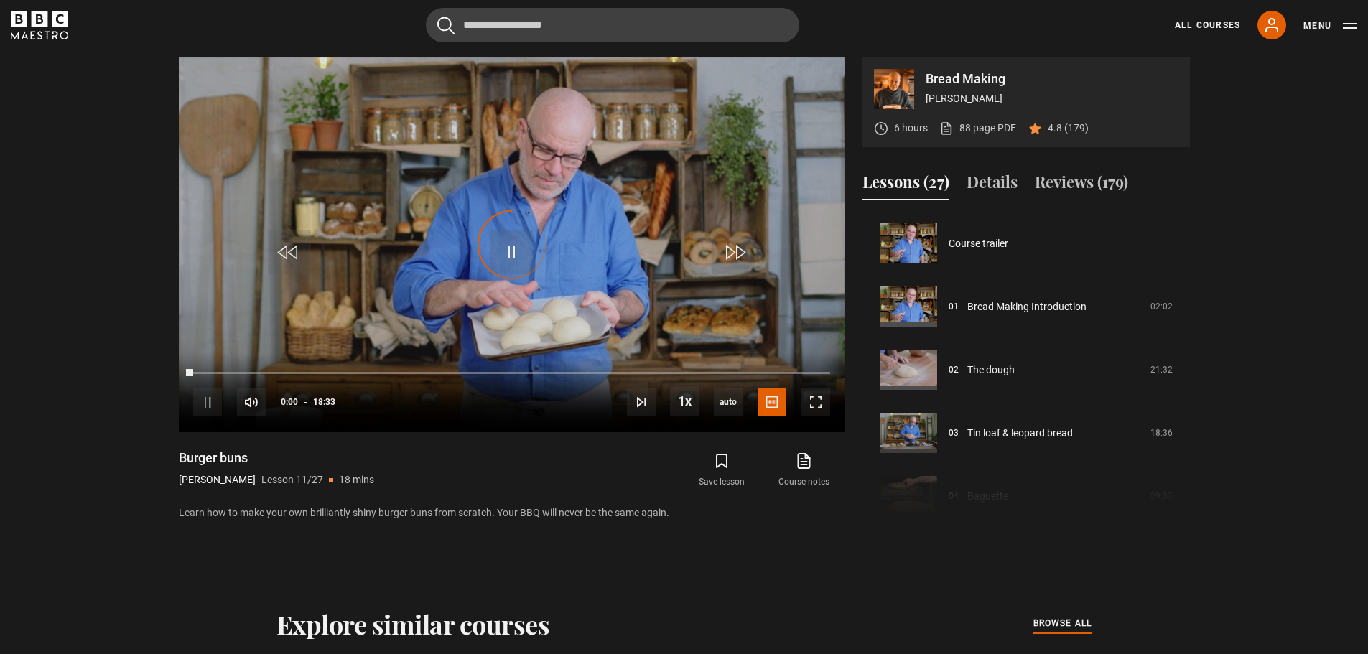
scroll to position [632, 0]
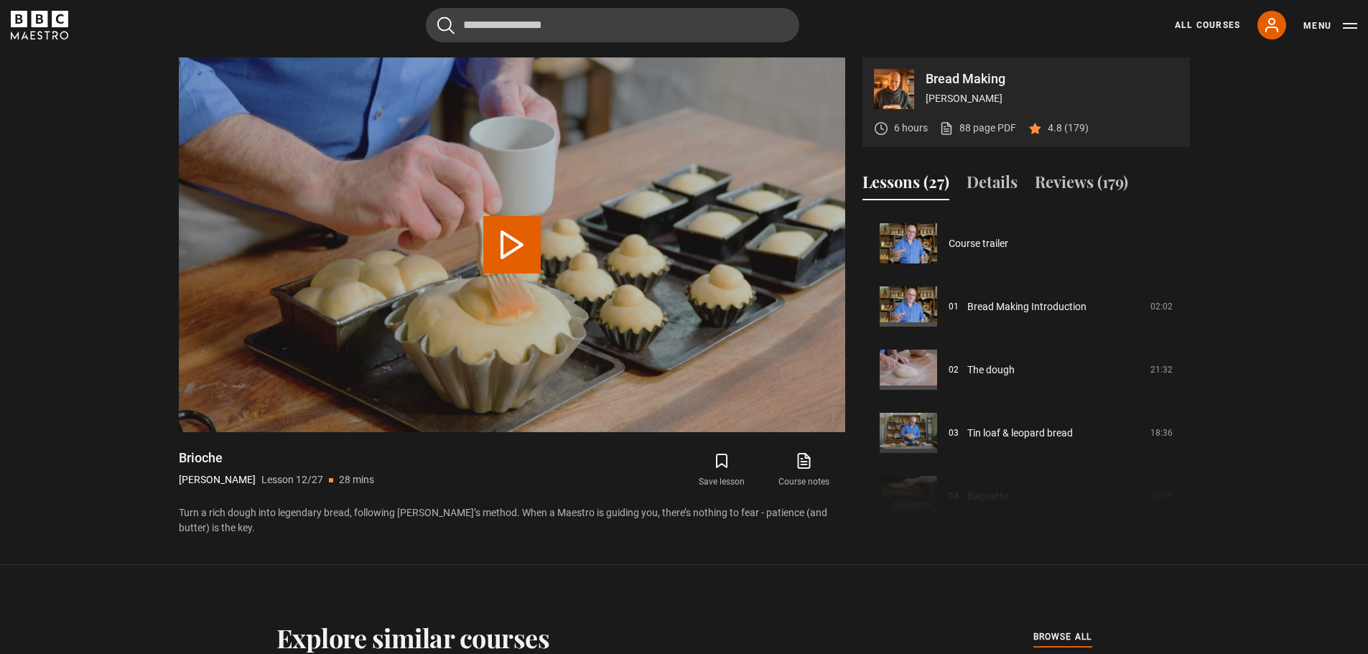
scroll to position [695, 0]
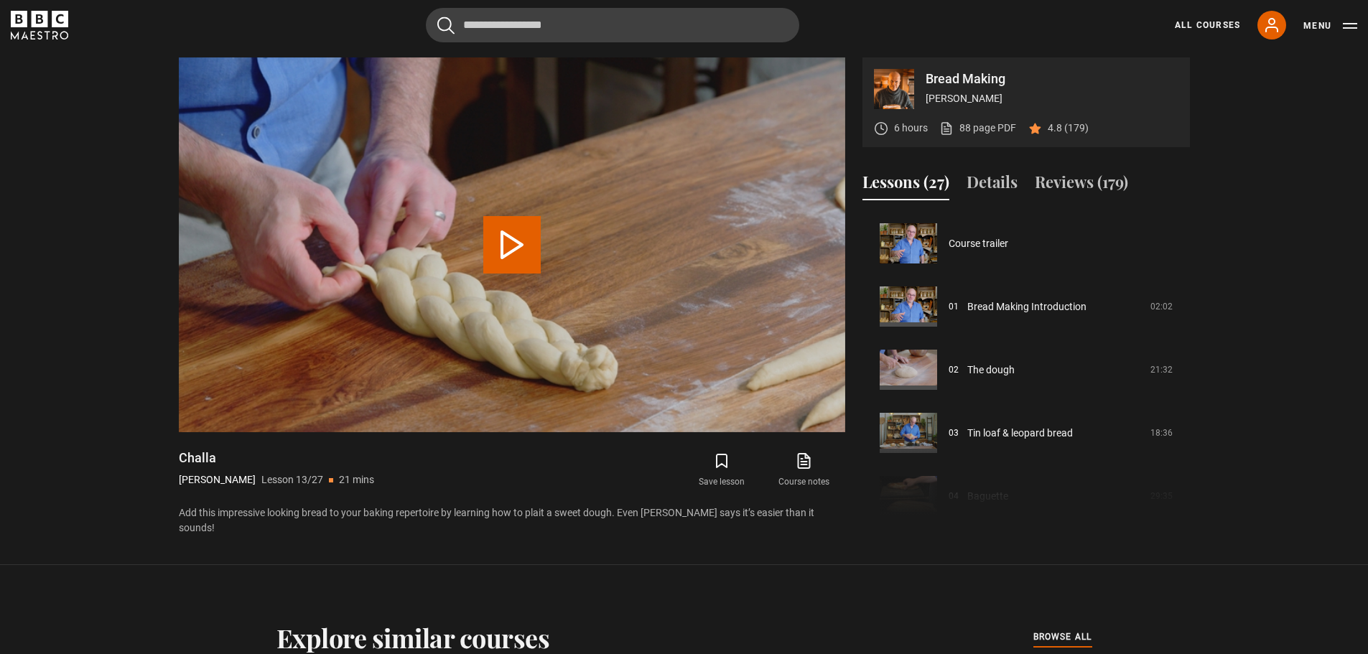
scroll to position [758, 0]
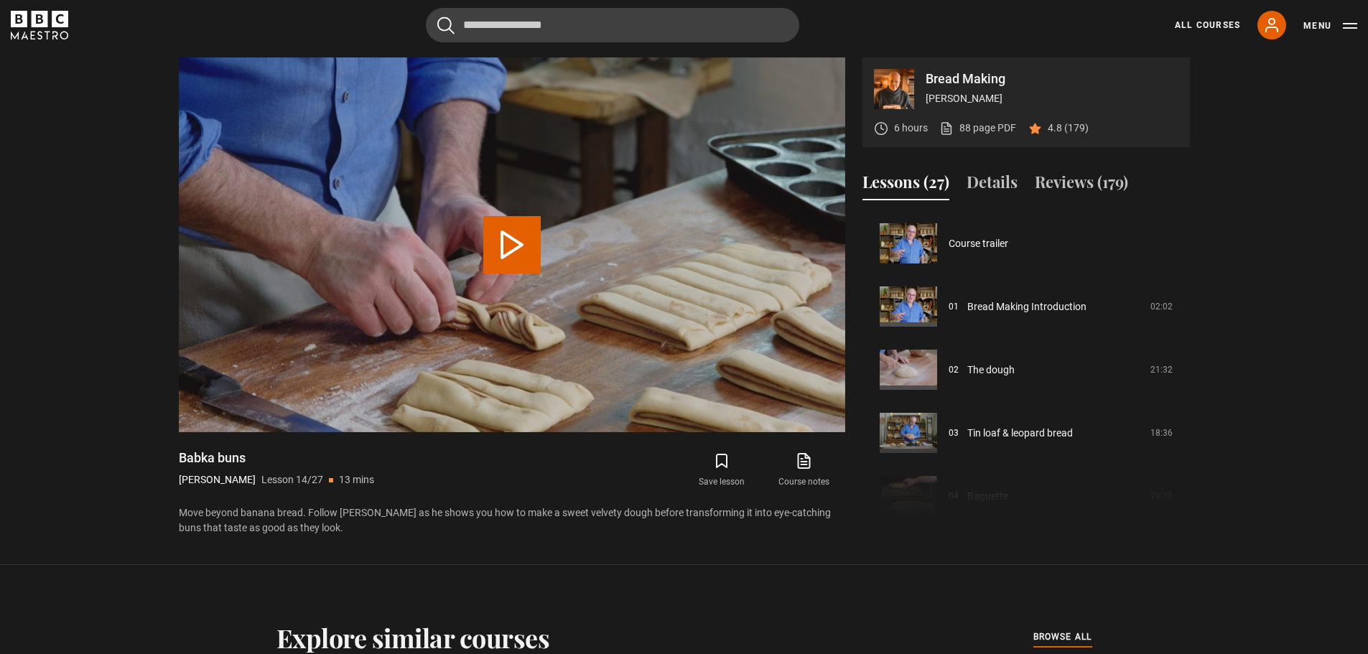
scroll to position [822, 0]
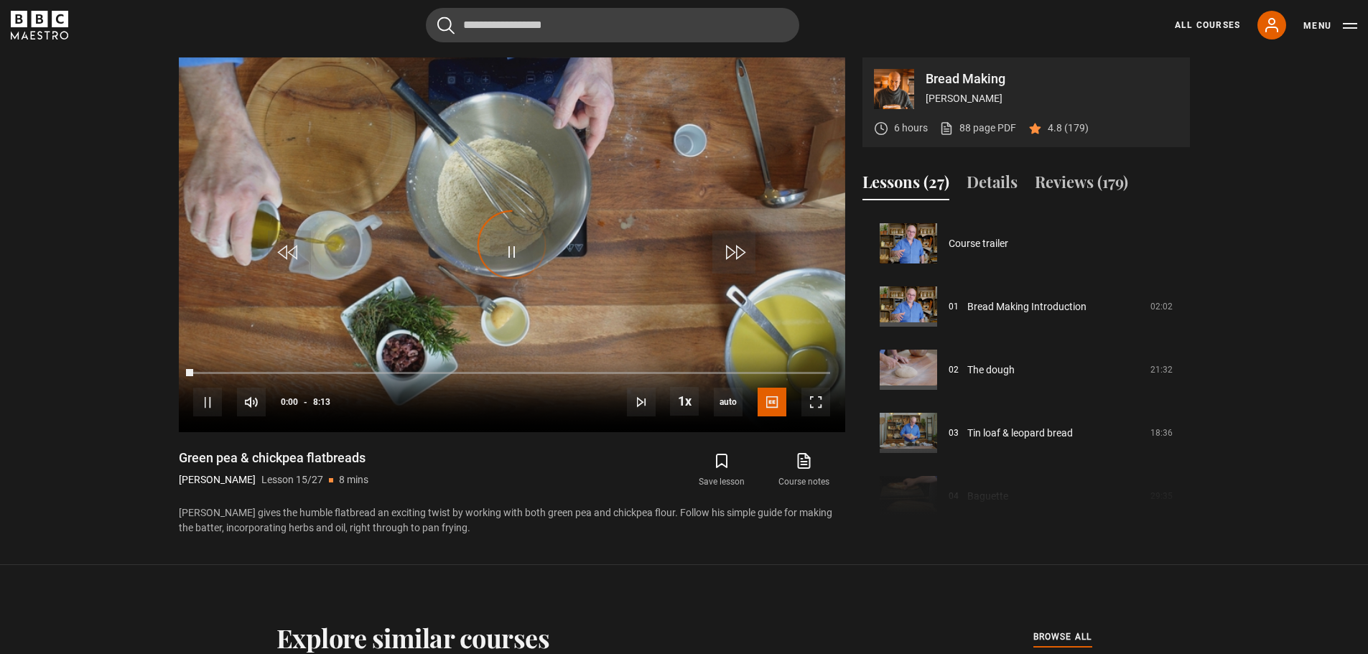
scroll to position [885, 0]
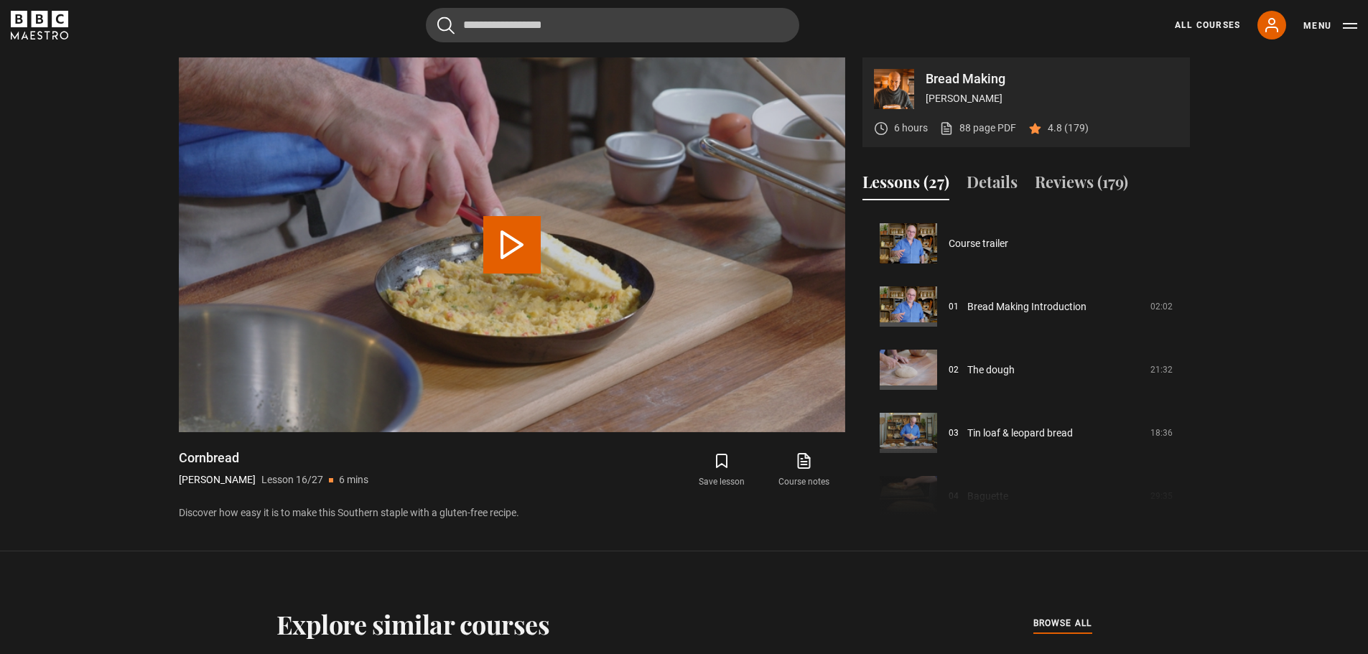
scroll to position [948, 0]
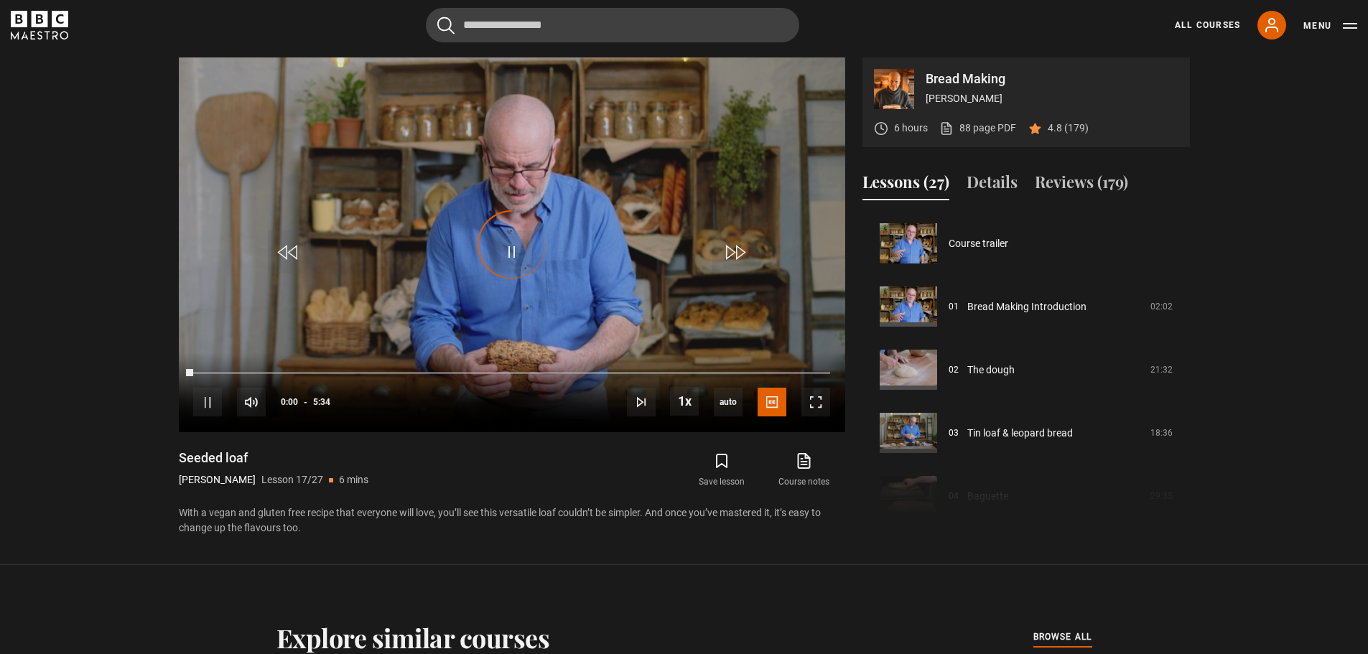
scroll to position [1011, 0]
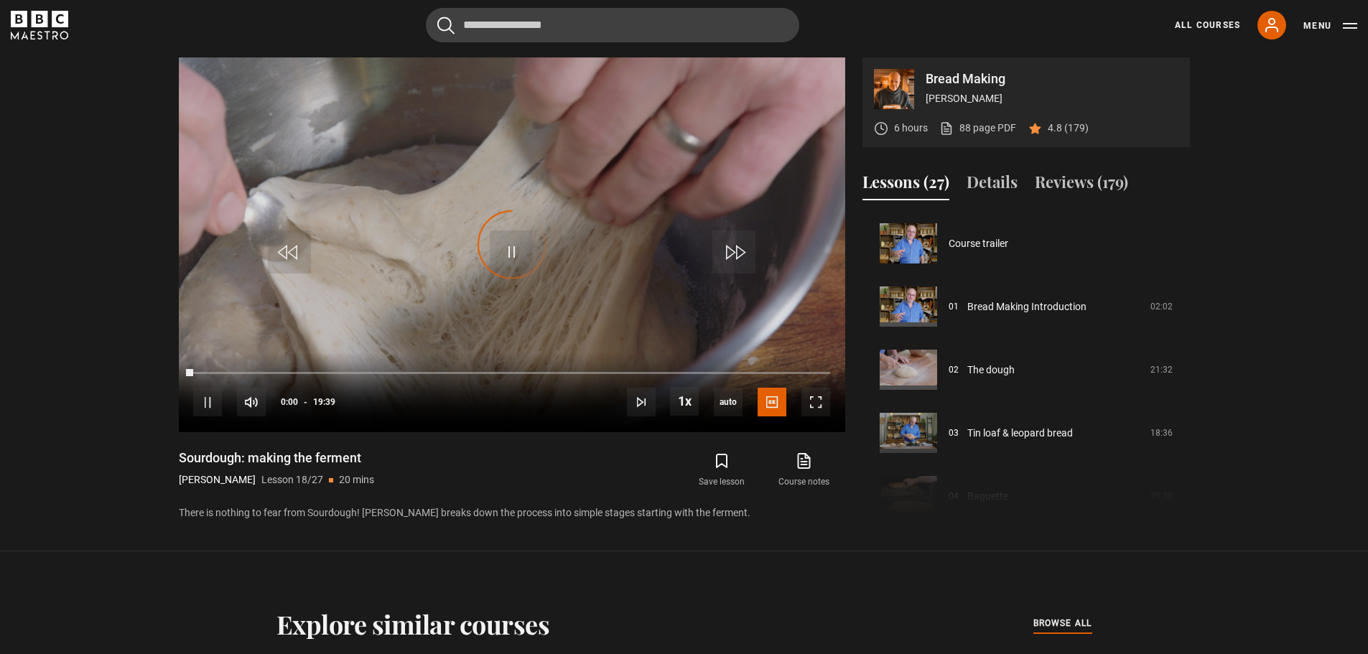
scroll to position [1074, 0]
